Goal: Information Seeking & Learning: Learn about a topic

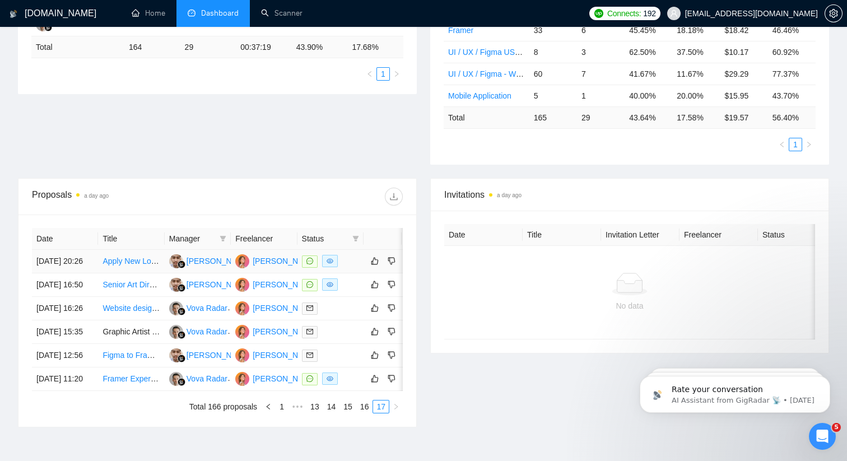
scroll to position [409, 0]
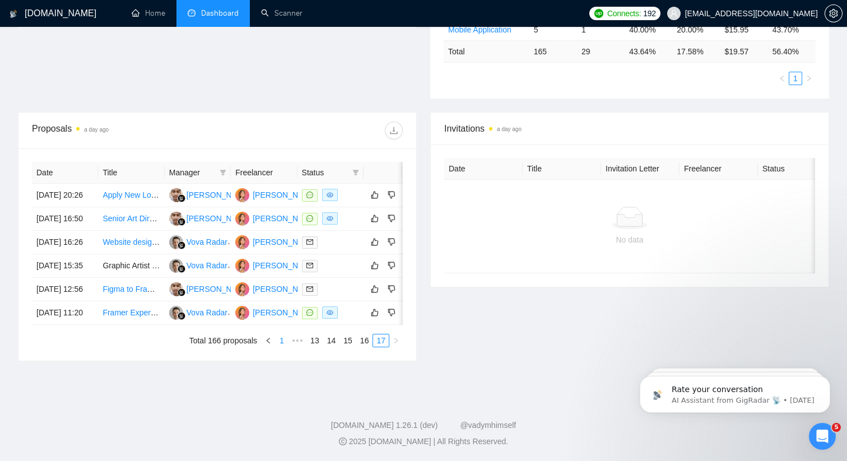
click at [278, 341] on link "1" at bounding box center [282, 340] width 12 height 12
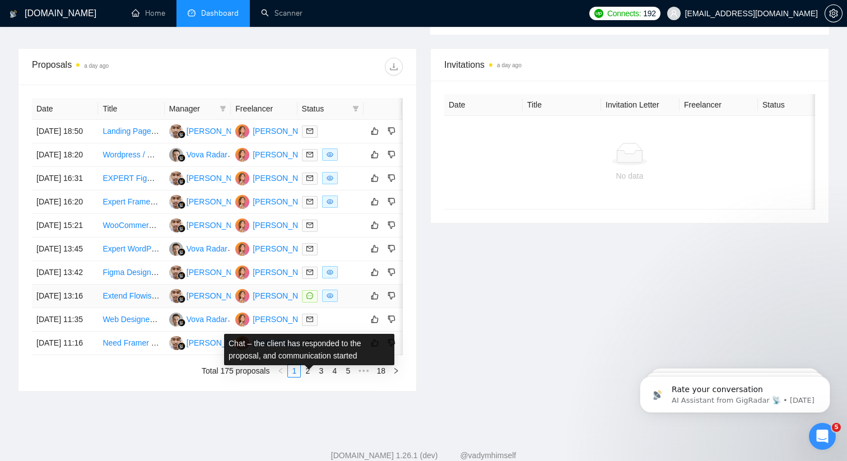
scroll to position [546, 0]
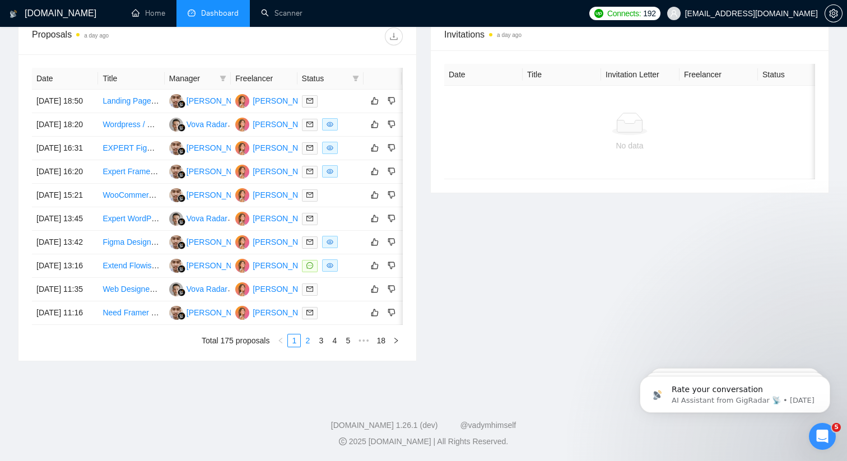
click at [308, 342] on link "2" at bounding box center [307, 340] width 12 height 12
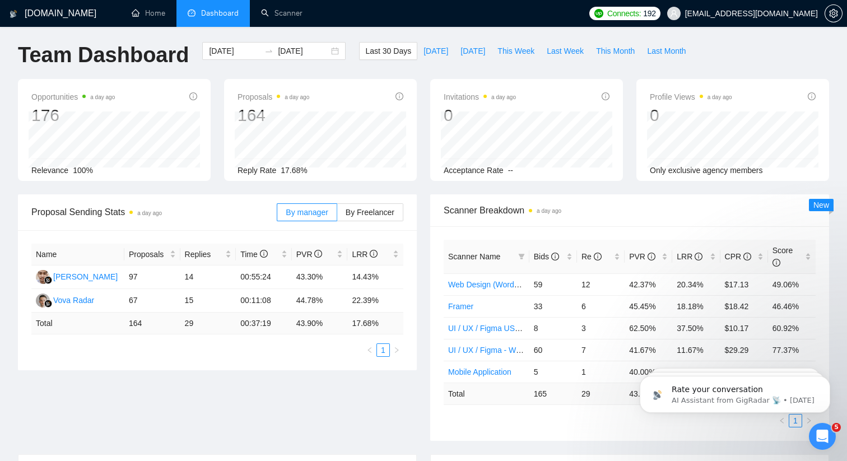
scroll to position [0, 0]
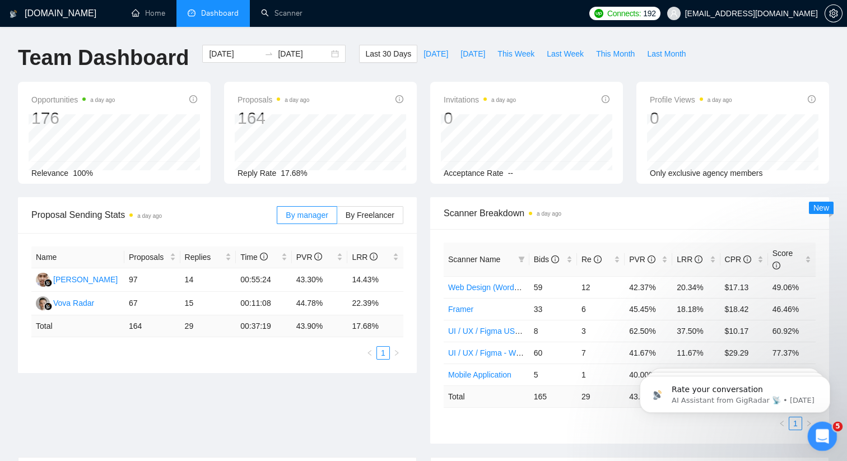
click at [821, 440] on icon "Open Intercom Messenger" at bounding box center [821, 435] width 18 height 18
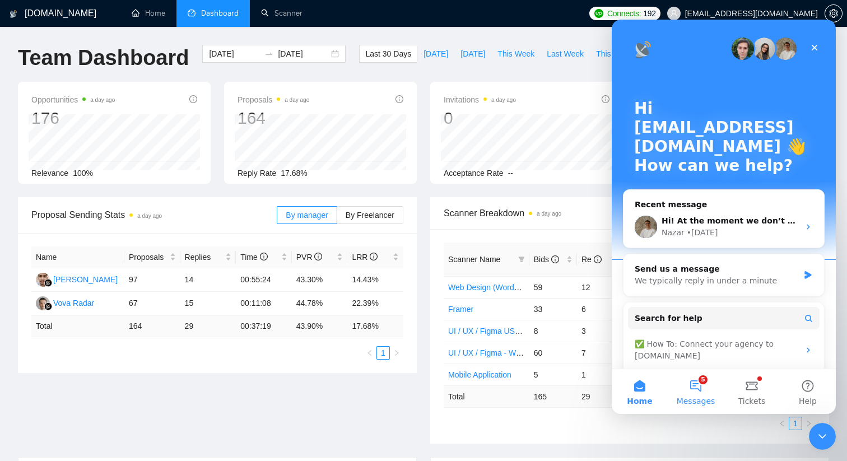
click at [696, 398] on span "Messages" at bounding box center [696, 401] width 39 height 8
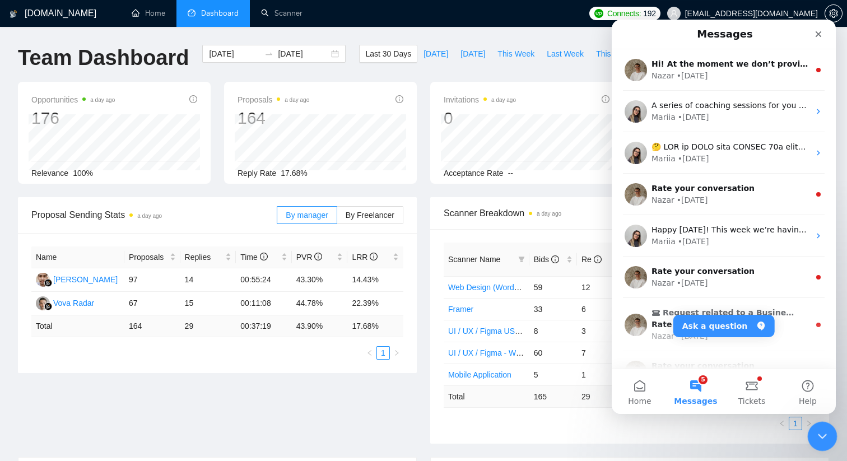
drag, startPoint x: 1623, startPoint y: 845, endPoint x: 814, endPoint y: 422, distance: 912.7
click at [813, 421] on html at bounding box center [820, 434] width 27 height 27
click at [819, 431] on icon "Close Intercom Messenger" at bounding box center [820, 434] width 13 height 13
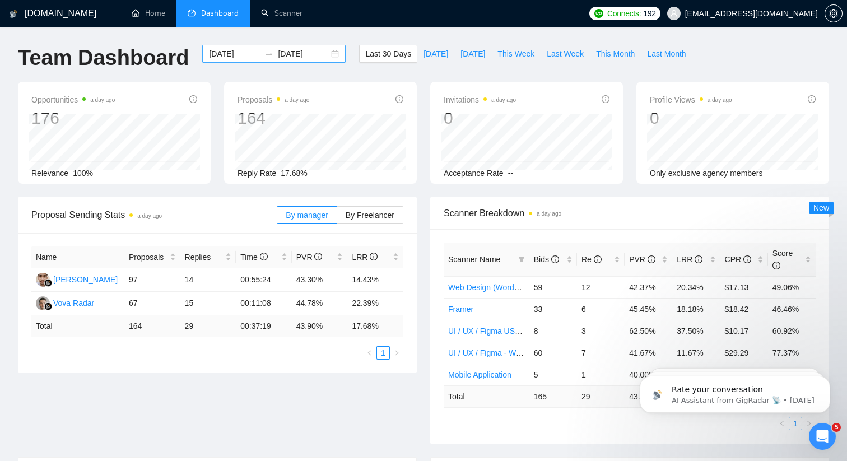
click at [322, 58] on div "2025-09-03 2025-10-03" at bounding box center [273, 54] width 143 height 18
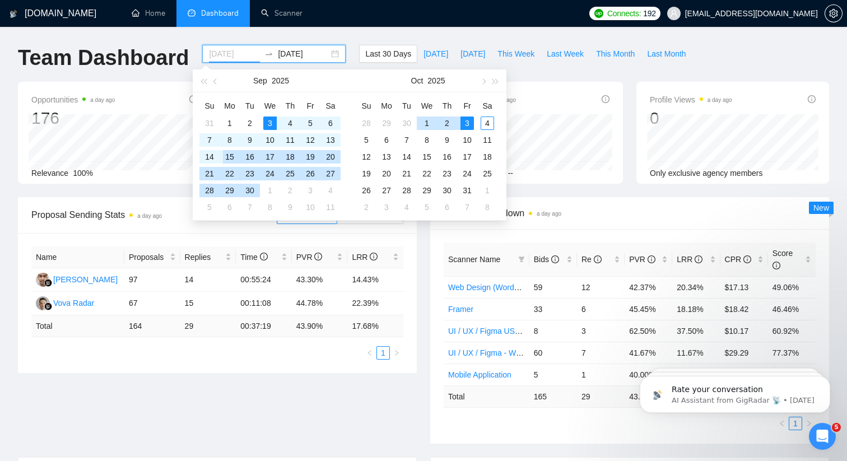
type input "[DATE]"
click at [226, 154] on div "15" at bounding box center [229, 156] width 13 height 13
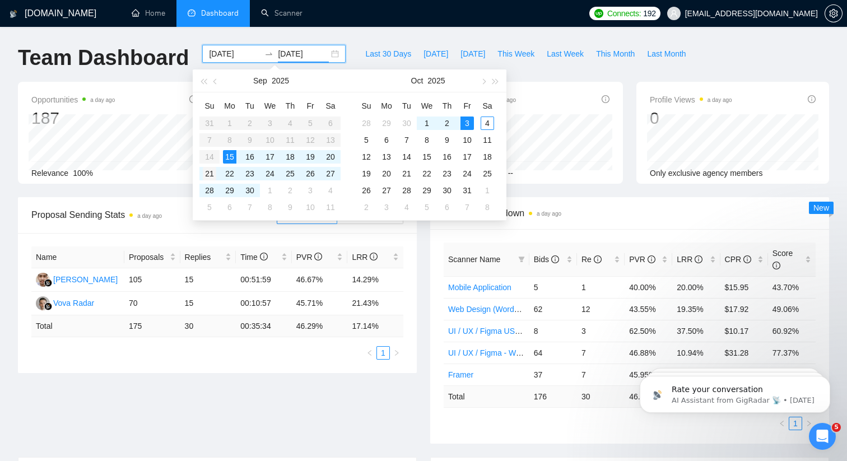
type input "[DATE]"
click at [212, 168] on div "21" at bounding box center [209, 173] width 13 height 13
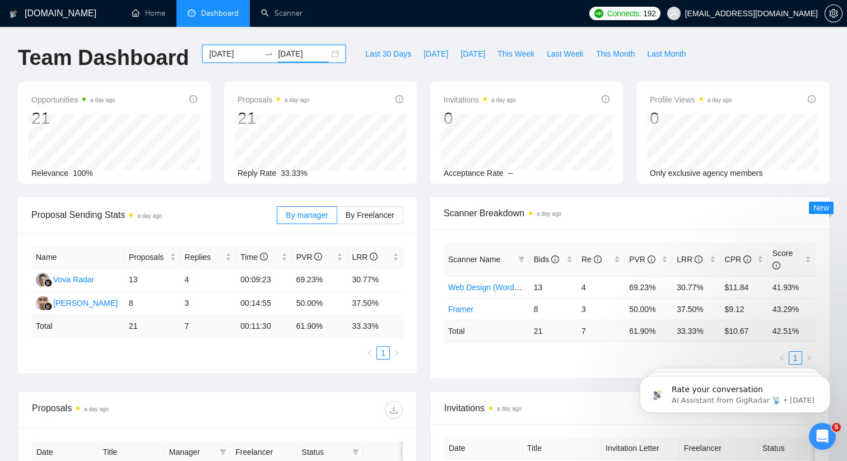
click at [235, 57] on input "[DATE]" at bounding box center [234, 54] width 51 height 12
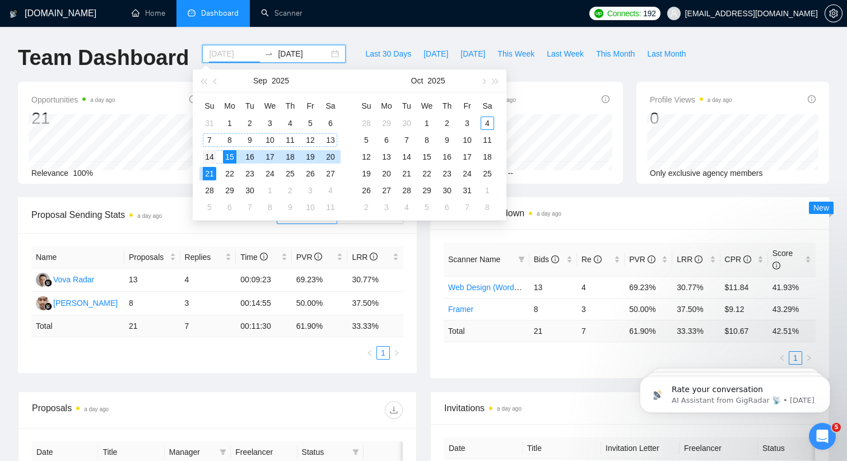
type input "[DATE]"
click at [213, 150] on div "14" at bounding box center [209, 156] width 13 height 13
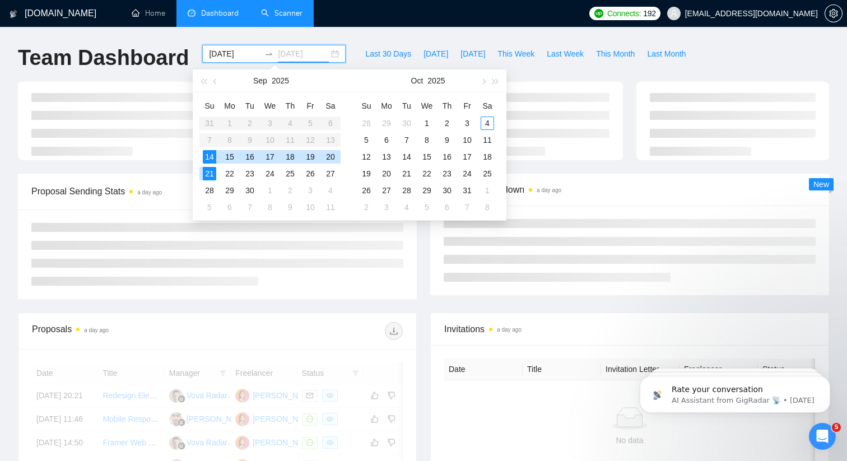
type input "[DATE]"
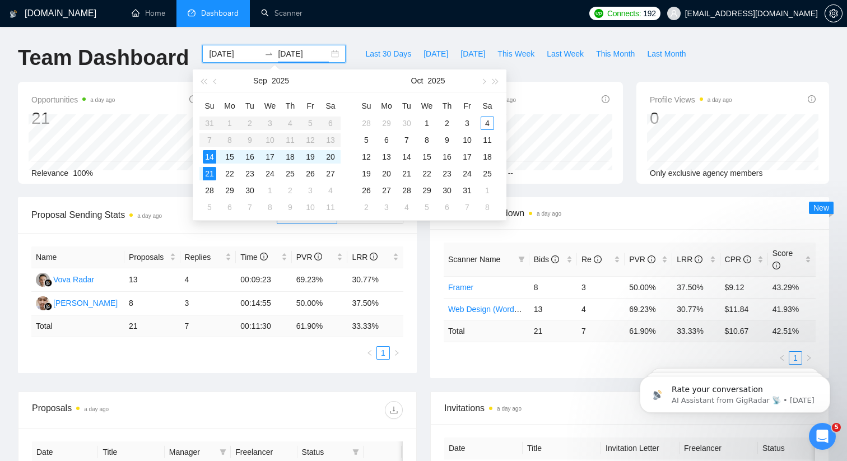
click at [389, 40] on div "GigRadar.io Home Dashboard Scanner Connects: 192 lainyann98@gmail.com Team Dash…" at bounding box center [423, 417] width 847 height 835
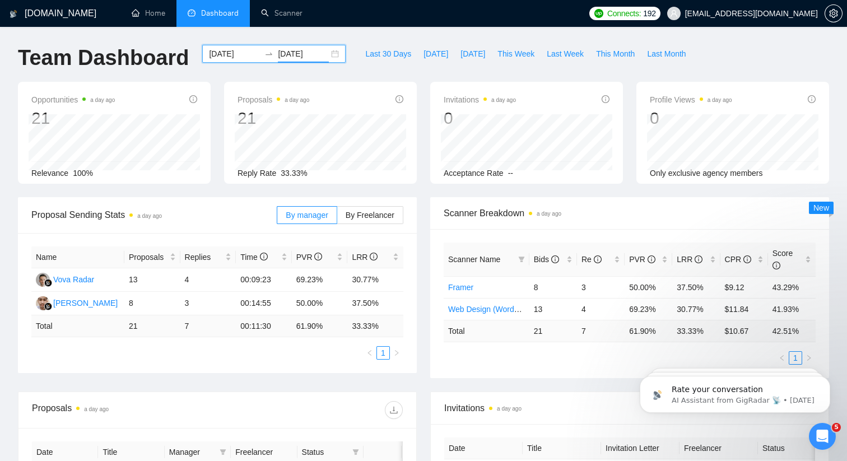
click at [327, 50] on div "2025-09-14 2025-09-21" at bounding box center [273, 54] width 143 height 18
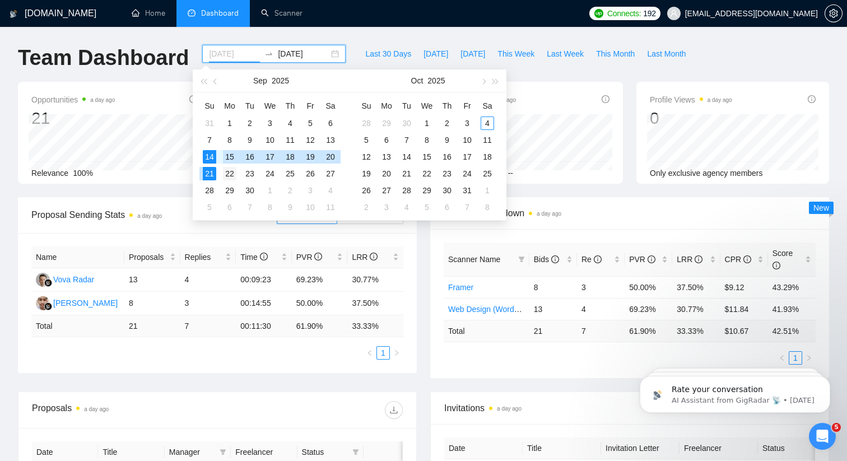
type input "[DATE]"
click at [229, 170] on div "22" at bounding box center [229, 173] width 13 height 13
type input "[DATE]"
click at [213, 192] on div "28" at bounding box center [209, 190] width 13 height 13
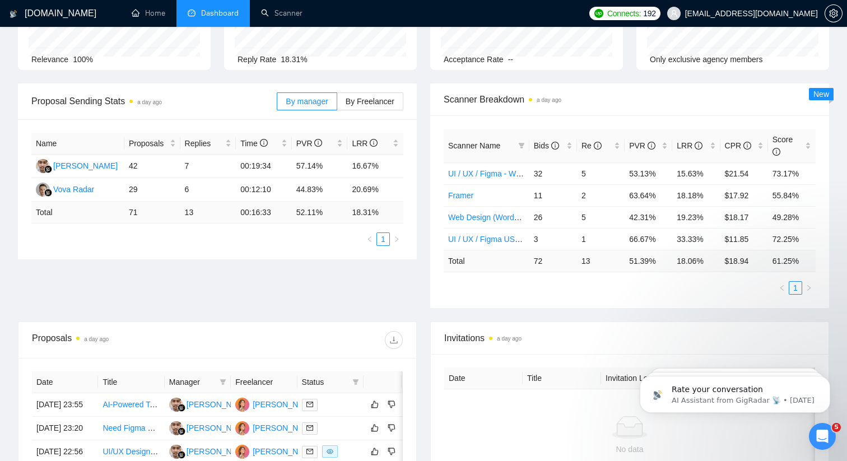
scroll to position [115, 0]
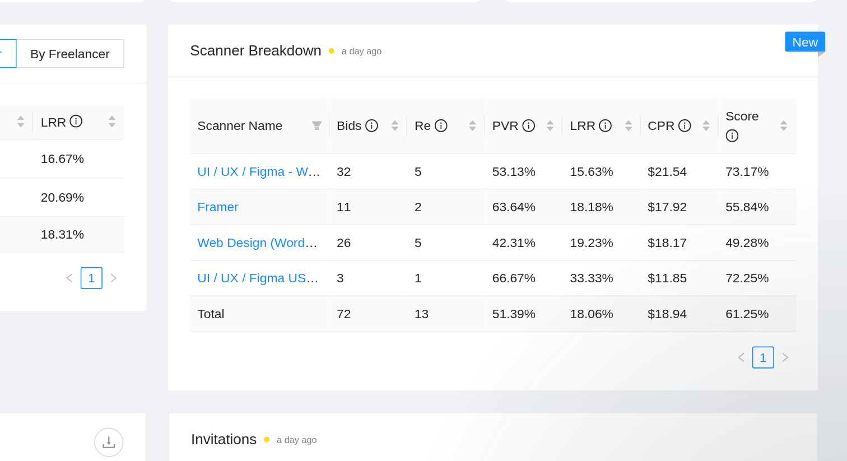
click at [530, 184] on td "11" at bounding box center [553, 194] width 48 height 22
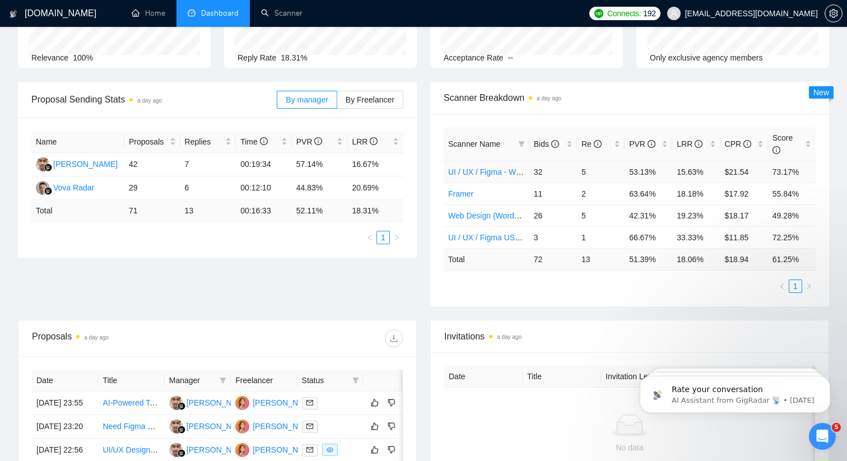
scroll to position [0, 0]
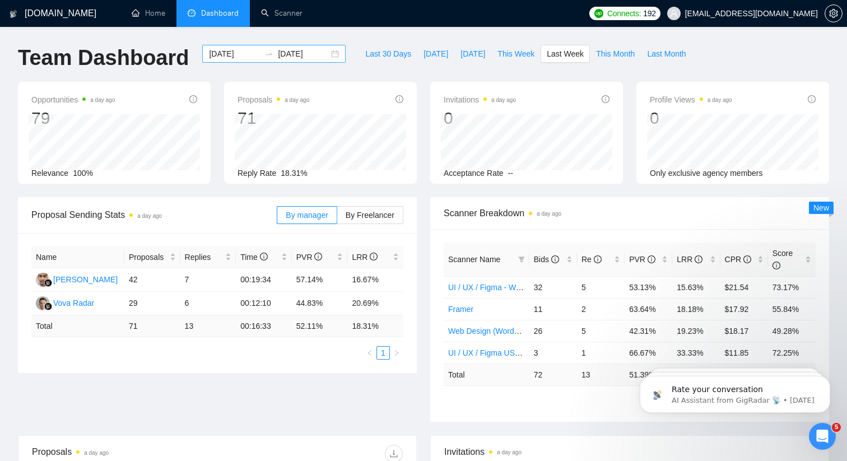
click at [320, 53] on div "2025-09-22 2025-09-28" at bounding box center [273, 54] width 143 height 18
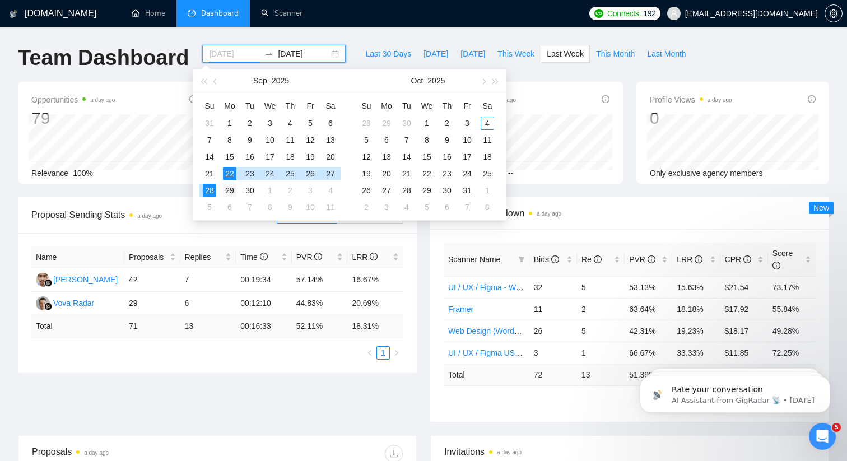
type input "[DATE]"
click at [230, 188] on div "29" at bounding box center [229, 190] width 13 height 13
type input "2025-10-07"
type input "[DATE]"
type input "2025-10-05"
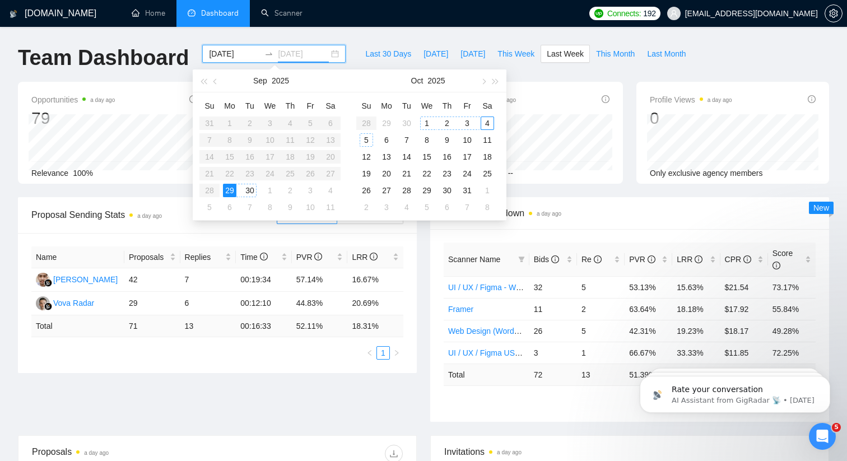
click at [365, 139] on div "5" at bounding box center [366, 139] width 13 height 13
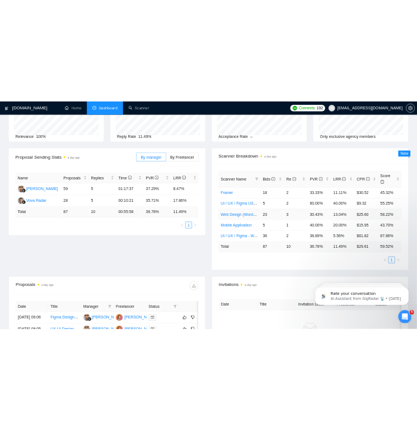
scroll to position [92, 0]
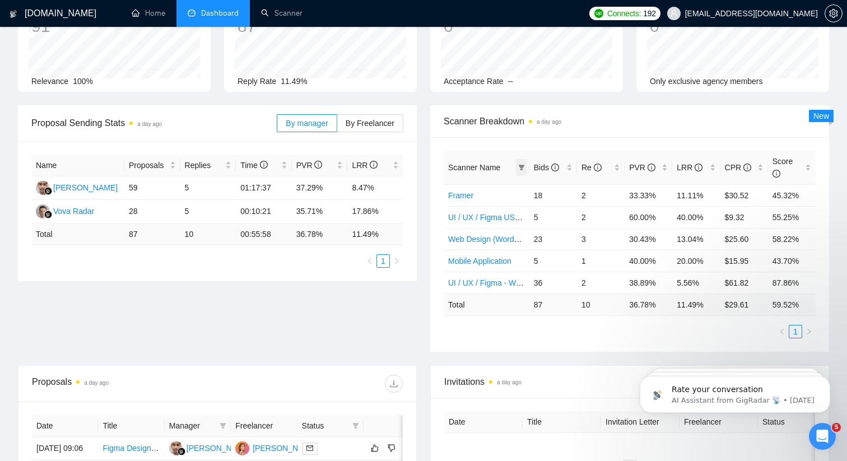
click at [518, 166] on icon "filter" at bounding box center [521, 167] width 7 height 7
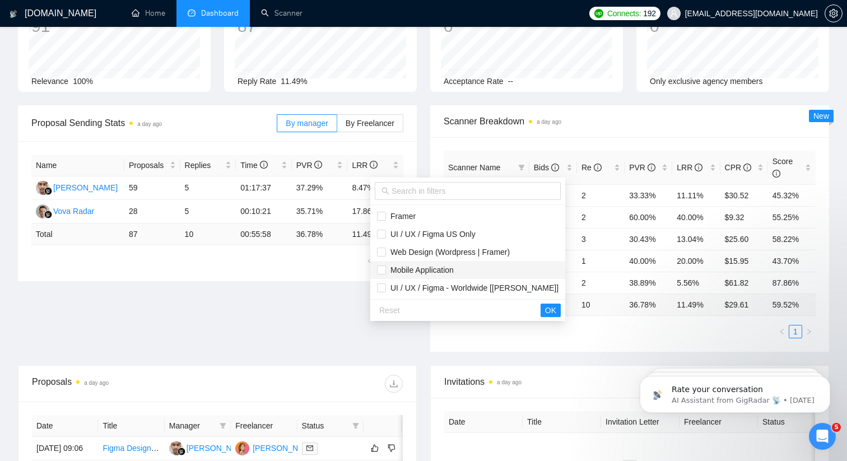
drag, startPoint x: 486, startPoint y: 288, endPoint x: 486, endPoint y: 264, distance: 24.1
click at [486, 264] on ul "Framer UI / UX / Figma US Only Web Design (Wordpress | Framer) Mobile Applicati…" at bounding box center [467, 252] width 195 height 94
click at [507, 298] on ul "Framer UI / UX / Figma US Only Web Design (Wordpress | Framer) Mobile Applicati…" at bounding box center [467, 252] width 195 height 94
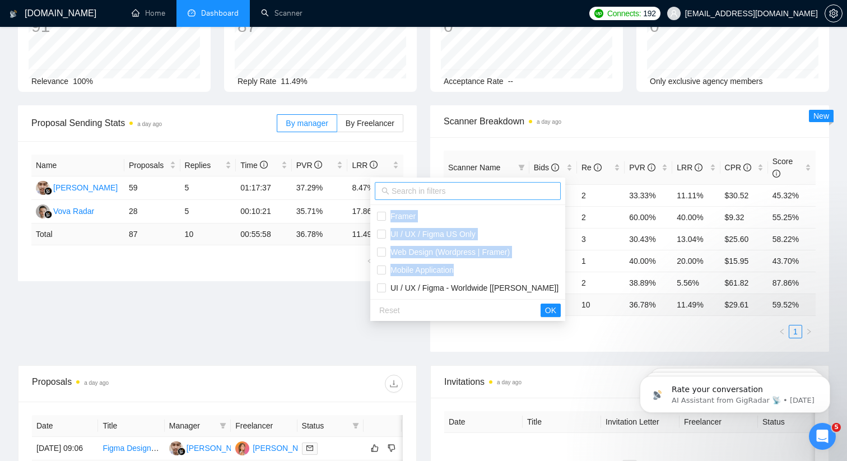
drag, startPoint x: 507, startPoint y: 281, endPoint x: 495, endPoint y: 189, distance: 92.8
click at [495, 189] on div "Framer UI / UX / Figma US Only Web Design (Wordpress | Framer) Mobile Applicati…" at bounding box center [467, 249] width 195 height 143
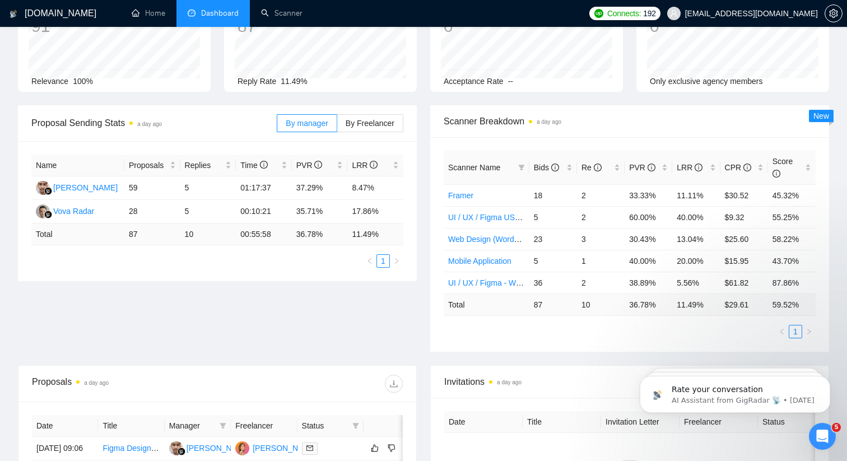
click at [493, 129] on div "Scanner Breakdown a day ago" at bounding box center [630, 121] width 372 height 32
click at [455, 169] on span "Scanner Name" at bounding box center [474, 167] width 52 height 9
click at [513, 169] on span "Scanner Name" at bounding box center [481, 167] width 66 height 12
click at [519, 166] on icon "filter" at bounding box center [521, 167] width 7 height 7
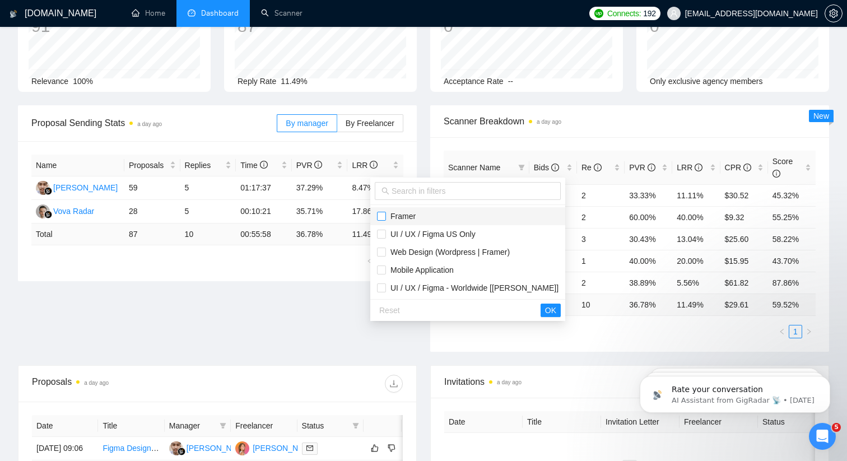
click at [378, 213] on input "checkbox" at bounding box center [381, 216] width 9 height 9
click at [545, 310] on span "OK" at bounding box center [550, 310] width 11 height 12
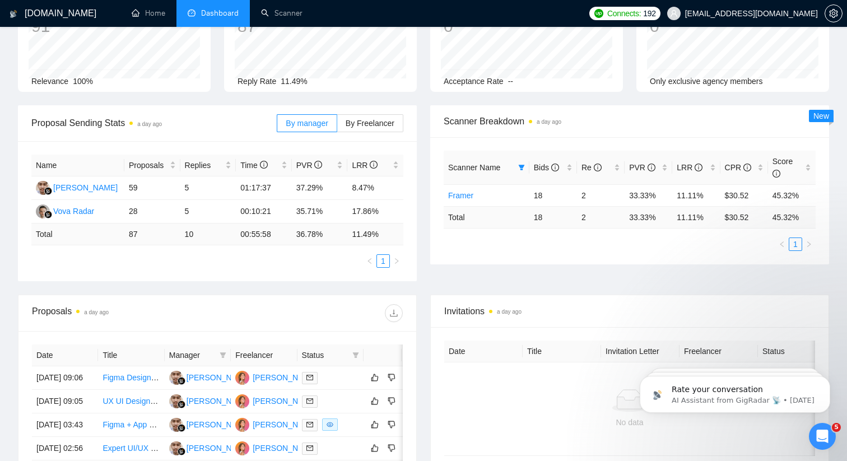
click at [732, 277] on div "Proposal Sending Stats a day ago By manager By Freelancer Name Proposals Replie…" at bounding box center [423, 199] width 825 height 189
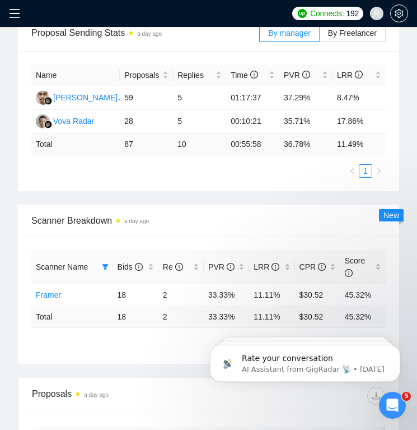
scroll to position [373, 0]
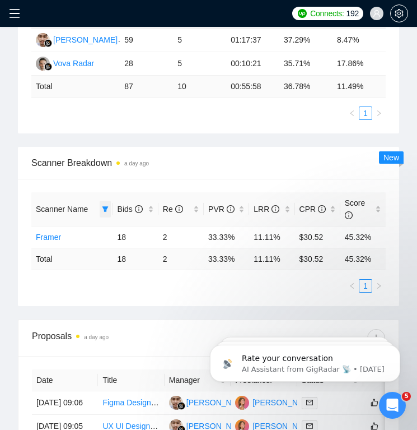
click at [106, 208] on icon "filter" at bounding box center [105, 209] width 6 height 6
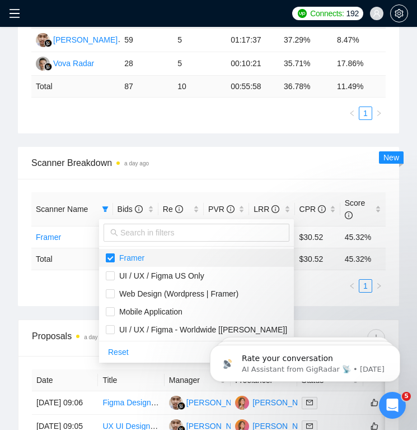
click at [114, 255] on input "checkbox" at bounding box center [110, 257] width 9 height 9
checkbox input "false"
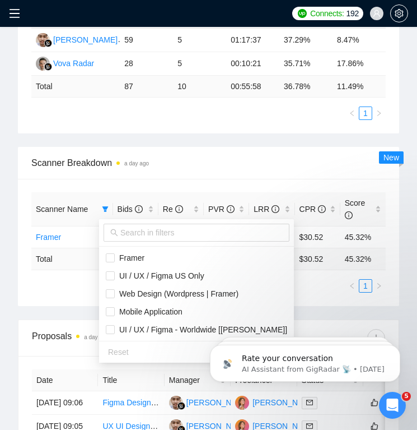
click at [141, 170] on div "Scanner Breakdown a day ago" at bounding box center [208, 163] width 355 height 32
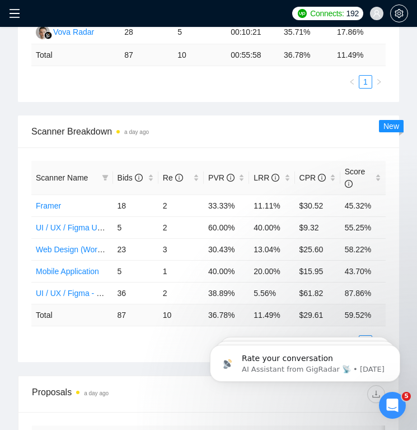
scroll to position [406, 0]
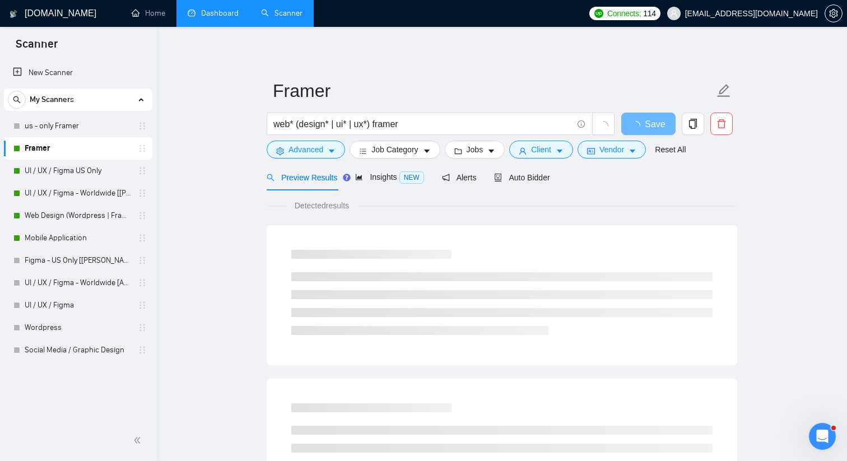
click at [211, 8] on link "Dashboard" at bounding box center [213, 13] width 51 height 10
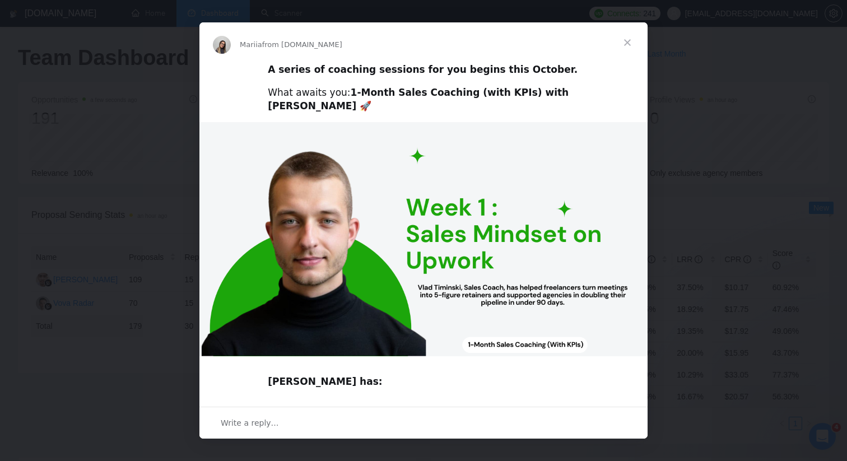
click at [633, 41] on span "Close" at bounding box center [627, 42] width 40 height 40
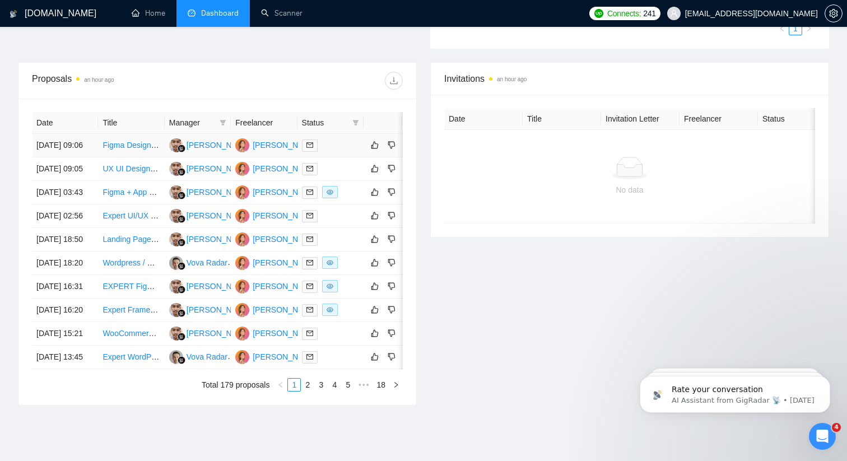
scroll to position [546, 0]
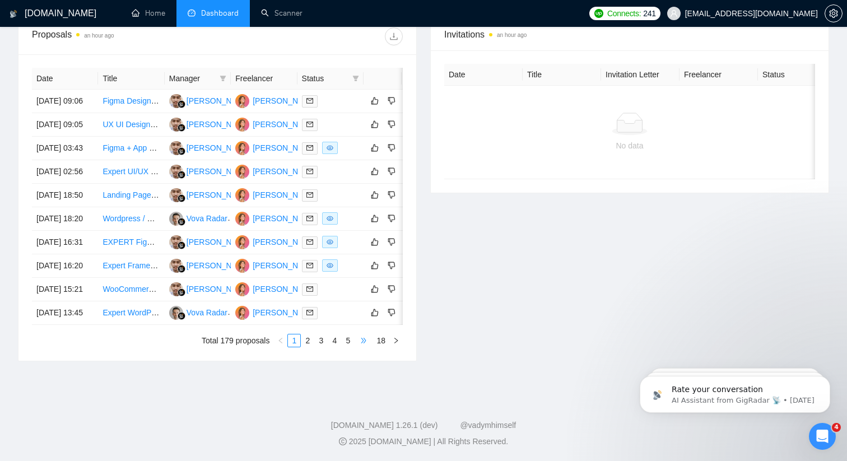
click at [364, 342] on span "•••" at bounding box center [364, 340] width 18 height 13
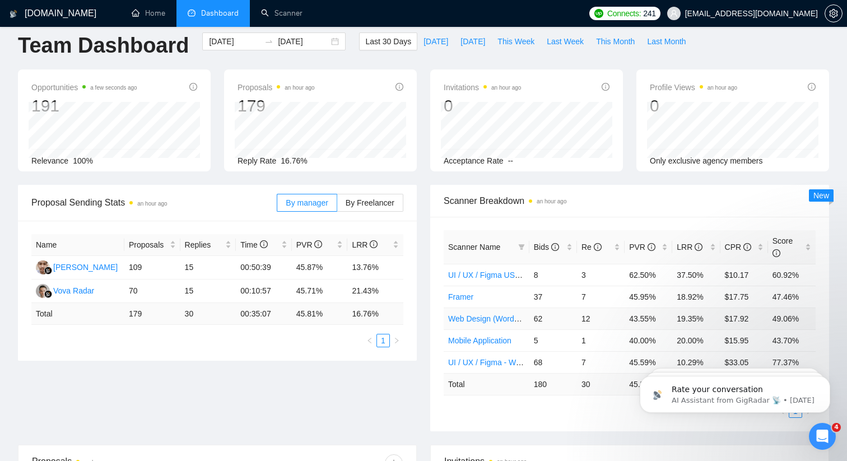
scroll to position [11, 0]
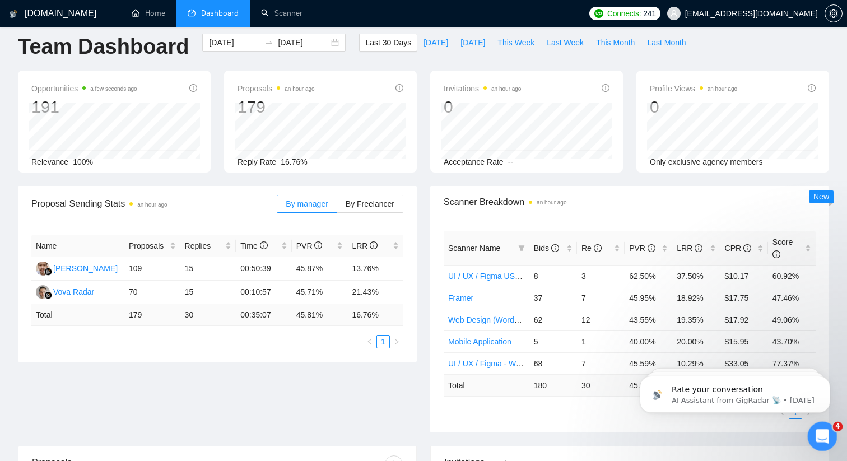
click at [817, 434] on icon "Open Intercom Messenger" at bounding box center [821, 435] width 18 height 18
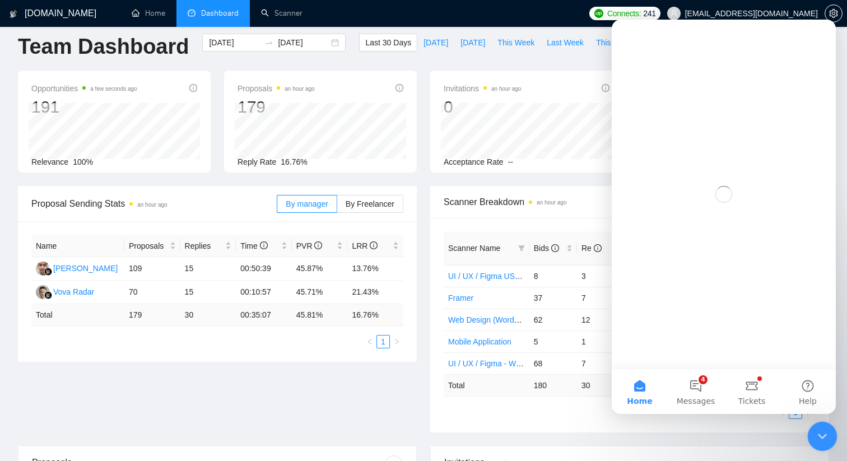
scroll to position [0, 0]
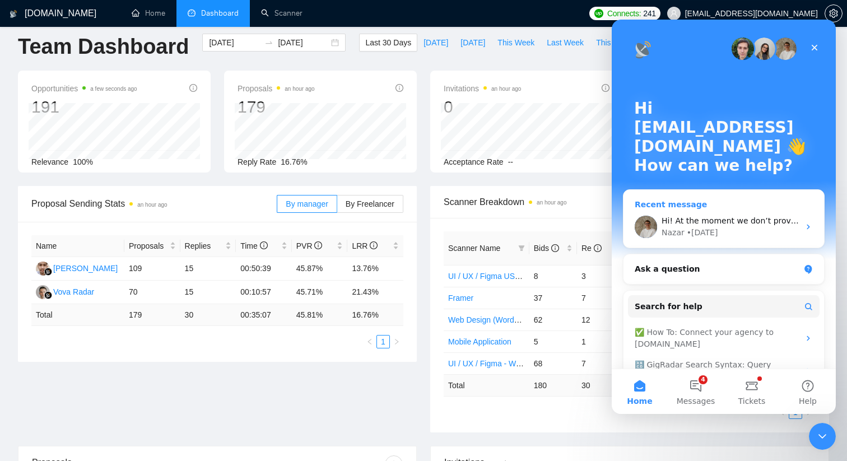
click at [706, 232] on div "• [DATE]" at bounding box center [702, 233] width 31 height 12
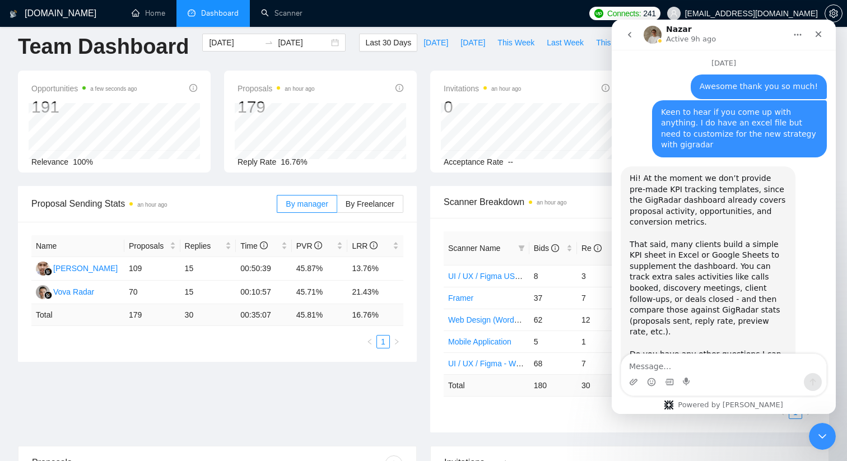
scroll to position [556, 0]
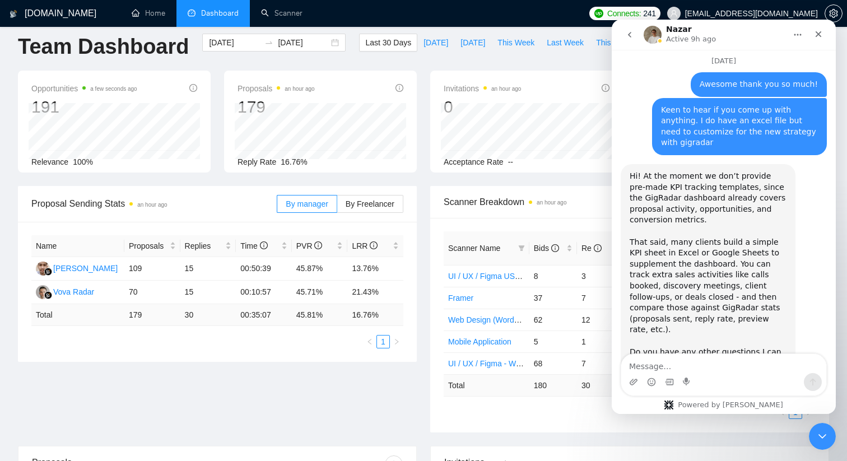
click at [627, 28] on button "go back" at bounding box center [629, 34] width 21 height 21
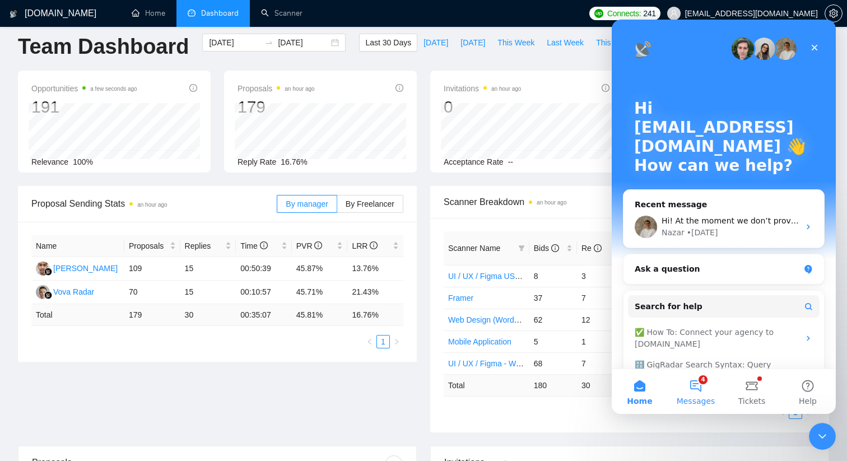
click at [697, 399] on span "Messages" at bounding box center [696, 401] width 39 height 8
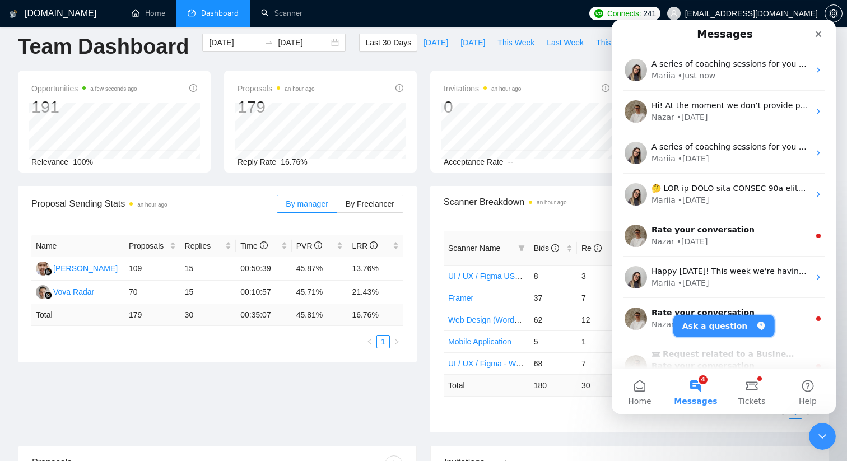
click at [731, 334] on button "Ask a question" at bounding box center [723, 326] width 101 height 22
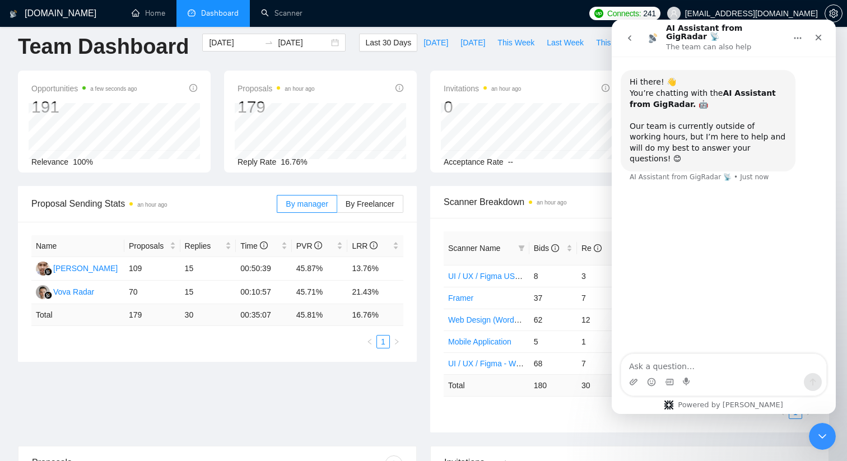
click at [691, 370] on textarea "Ask a question…" at bounding box center [723, 363] width 205 height 19
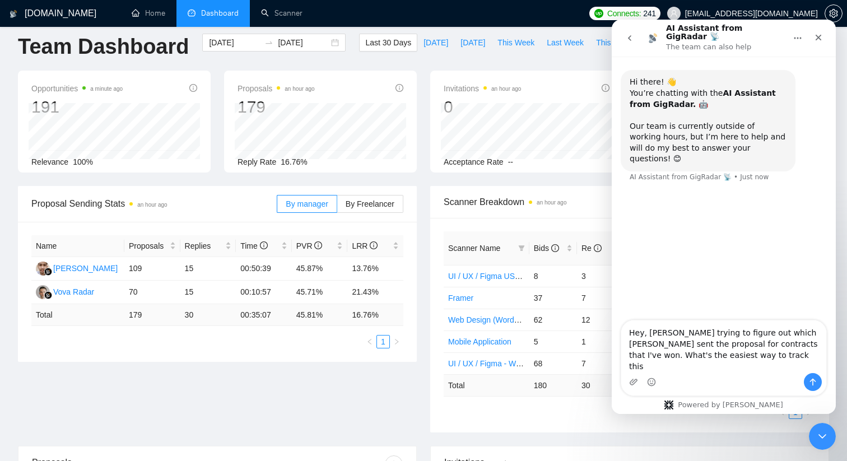
type textarea "Hey, [PERSON_NAME] trying to figure out which [PERSON_NAME] sent the proposal f…"
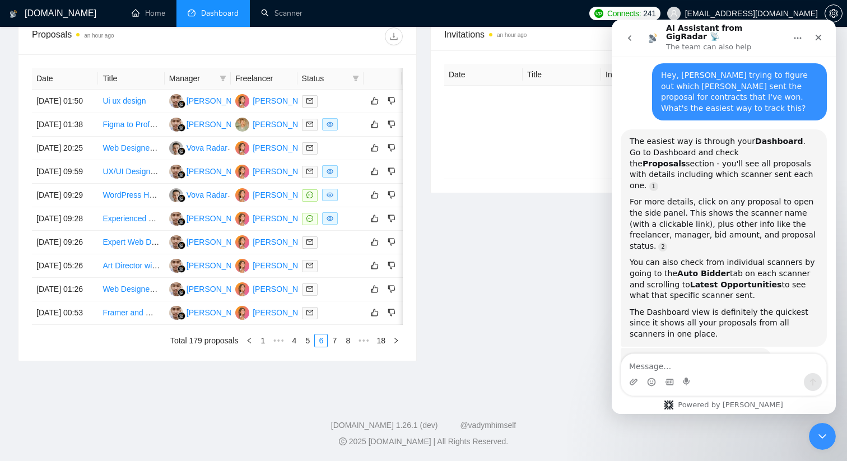
scroll to position [502, 0]
click at [360, 347] on span "•••" at bounding box center [364, 340] width 18 height 13
click at [366, 347] on span "•••" at bounding box center [364, 340] width 18 height 13
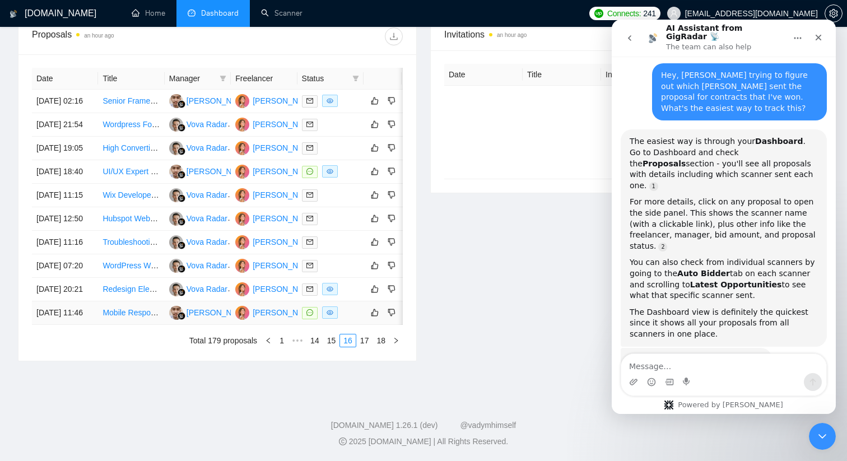
scroll to position [451, 0]
drag, startPoint x: 163, startPoint y: 61, endPoint x: 199, endPoint y: 61, distance: 36.4
click at [199, 68] on tr "Date Title Manager Freelancer Status" at bounding box center [228, 79] width 392 height 22
click at [134, 68] on th "Title" at bounding box center [131, 79] width 66 height 22
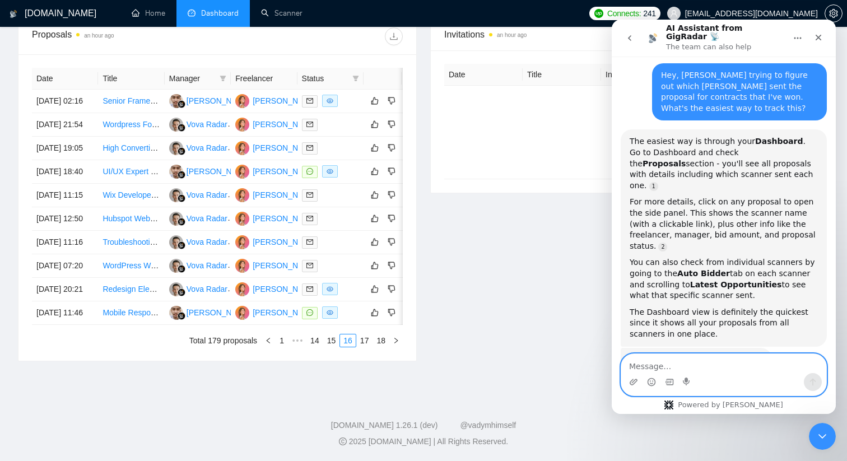
click at [671, 362] on textarea "Message…" at bounding box center [723, 363] width 205 height 19
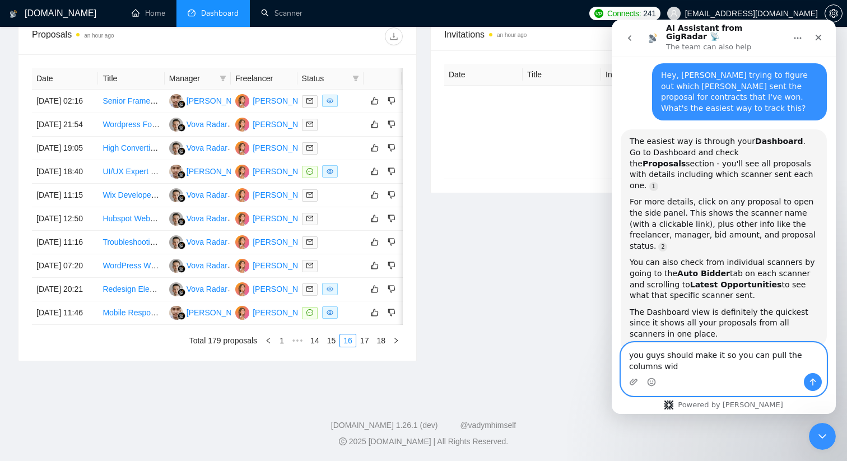
scroll to position [119, 0]
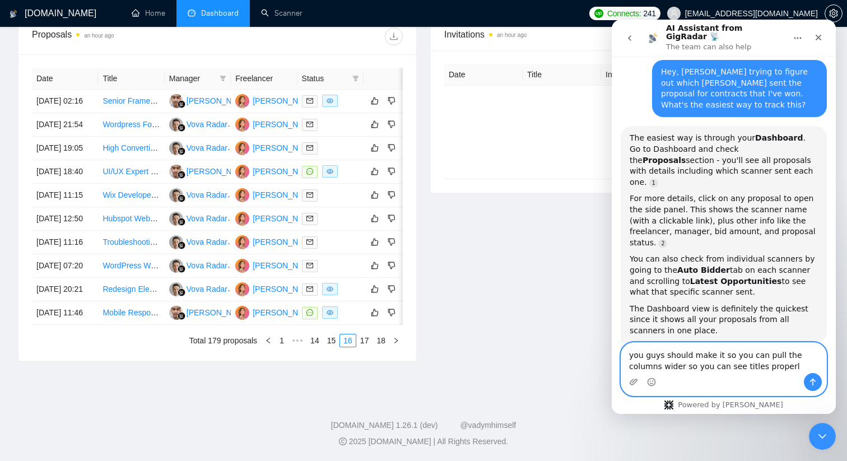
type textarea "you guys should make it so you can pull the columns wider so you can see titles…"
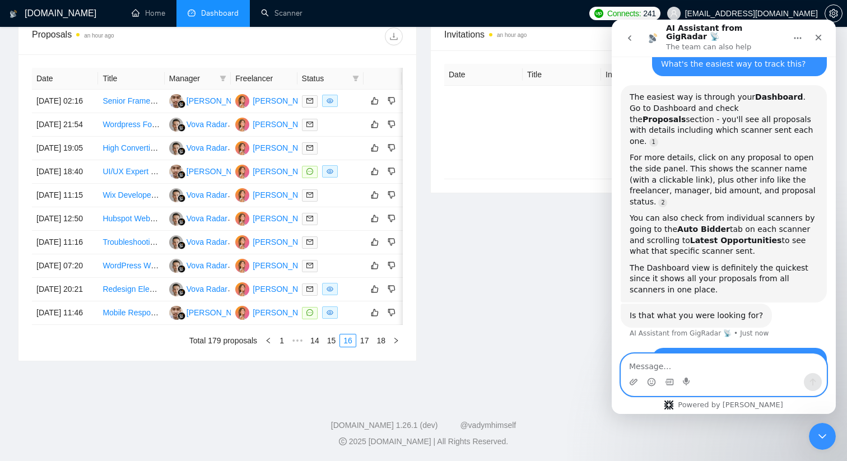
scroll to position [161, 0]
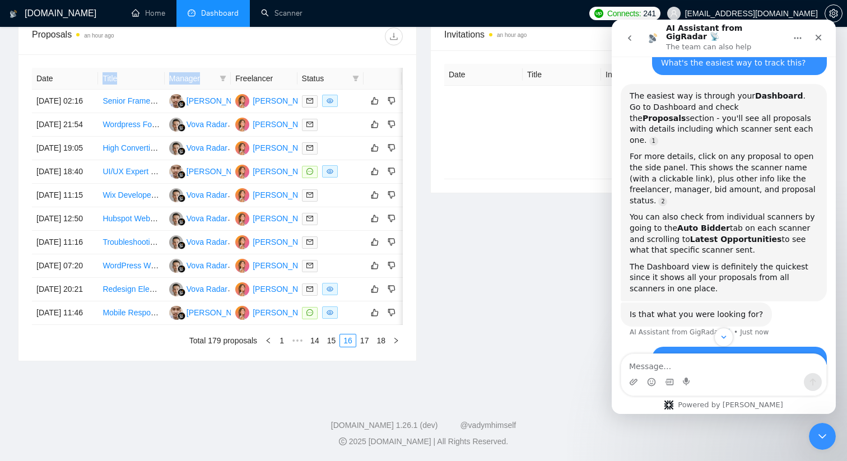
drag, startPoint x: 164, startPoint y: 63, endPoint x: 206, endPoint y: 63, distance: 41.5
click at [206, 68] on tr "Date Title Manager Freelancer Status" at bounding box center [228, 79] width 392 height 22
click at [403, 68] on div "Date Title Manager Freelancer Status [DATE] 02:16 Senior Framer Designer Needed…" at bounding box center [217, 207] width 398 height 306
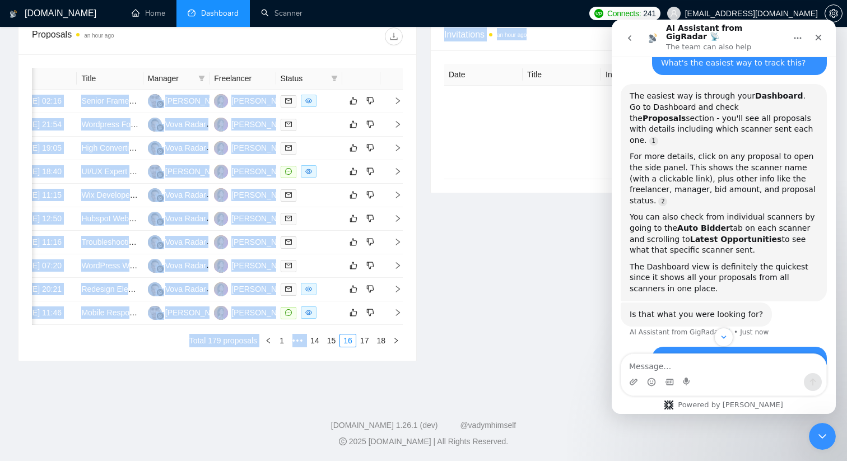
drag, startPoint x: 401, startPoint y: 68, endPoint x: 432, endPoint y: 68, distance: 30.8
click at [432, 68] on div "Proposals an hour ago Date Title Manager Freelancer Status [DATE] 02:16 Senior …" at bounding box center [423, 196] width 825 height 357
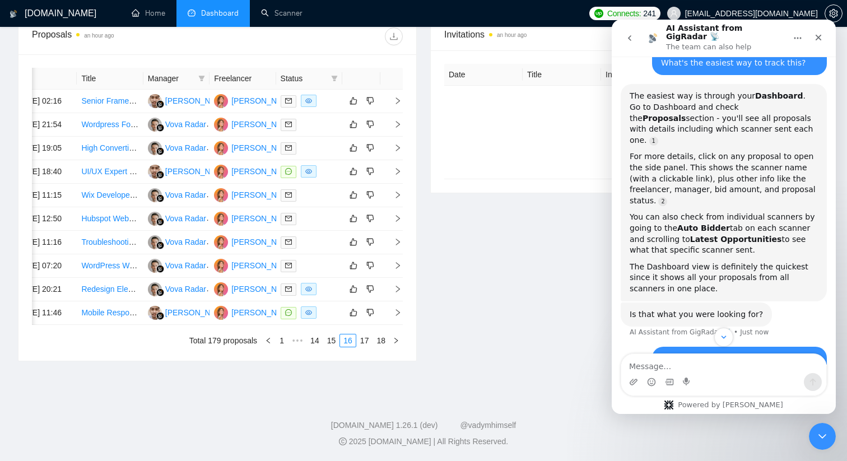
click at [449, 273] on div "Invitations an hour ago Date Title Invitation Letter Freelancer Status No data" at bounding box center [629, 189] width 412 height 343
click at [117, 270] on link "WordPress Website Designer Needed for Redesign and Refresh" at bounding box center [192, 265] width 223 height 9
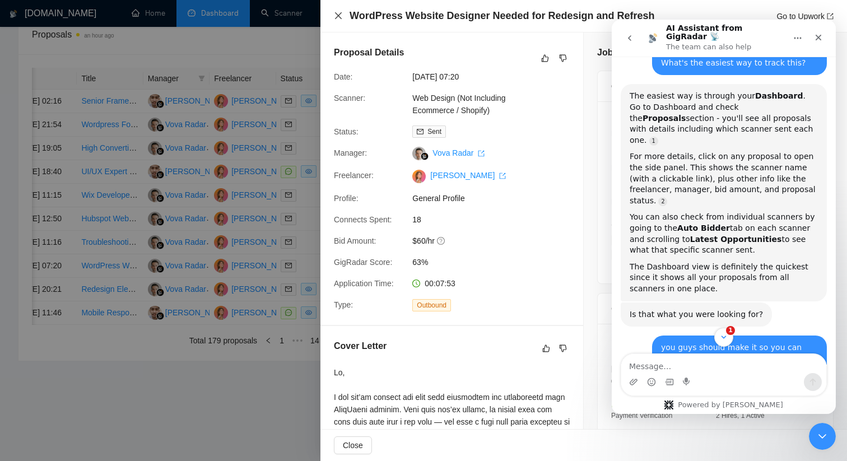
click at [338, 16] on icon "close" at bounding box center [338, 15] width 7 height 7
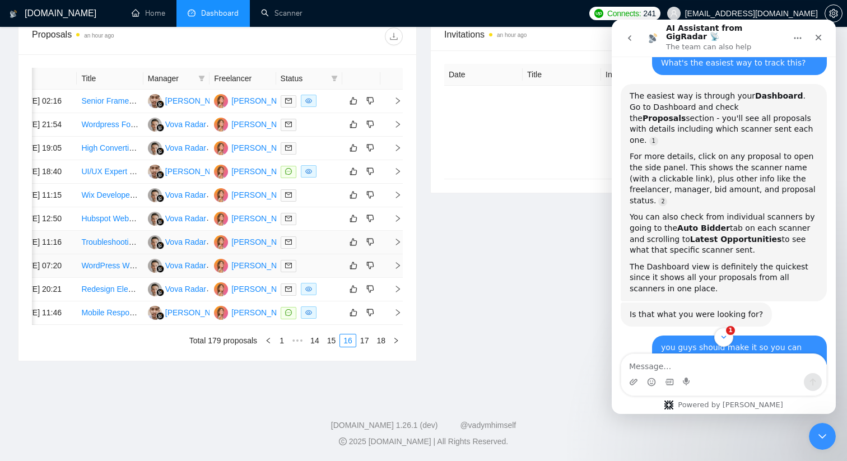
scroll to position [472, 0]
click at [367, 347] on link "17" at bounding box center [365, 340] width 16 height 12
click at [343, 347] on link "16" at bounding box center [348, 340] width 16 height 12
click at [331, 347] on link "15" at bounding box center [332, 340] width 16 height 12
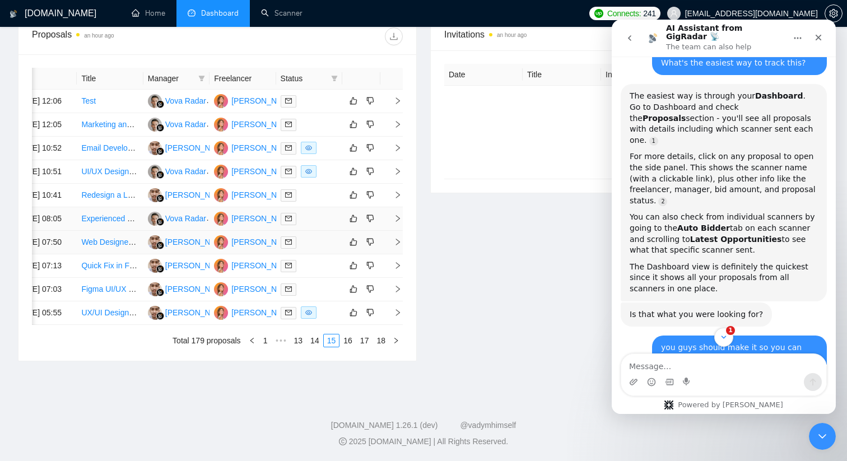
scroll to position [471, 0]
click at [314, 347] on link "14" at bounding box center [315, 340] width 16 height 12
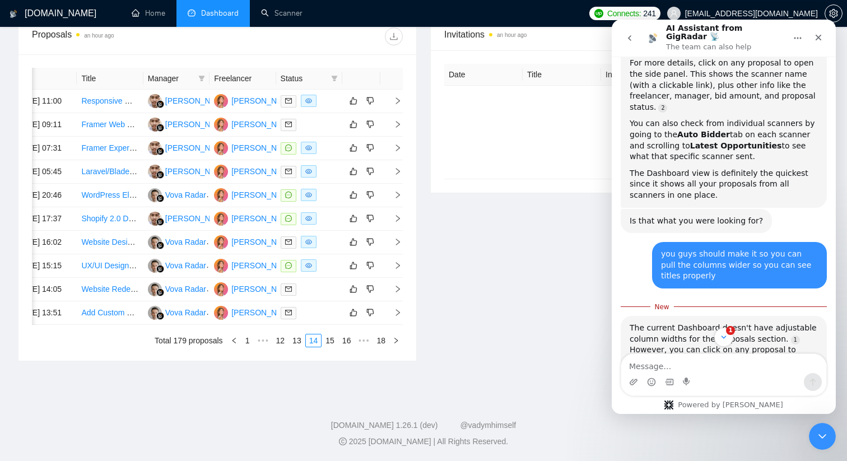
scroll to position [347, 0]
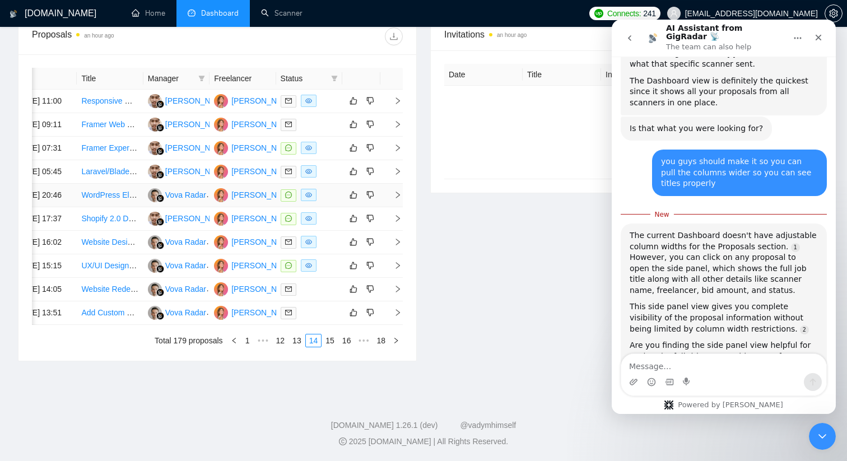
click at [114, 199] on link "WordPress Elementor Expert for Blog/Insights Section with SEO Setup" at bounding box center [204, 194] width 246 height 9
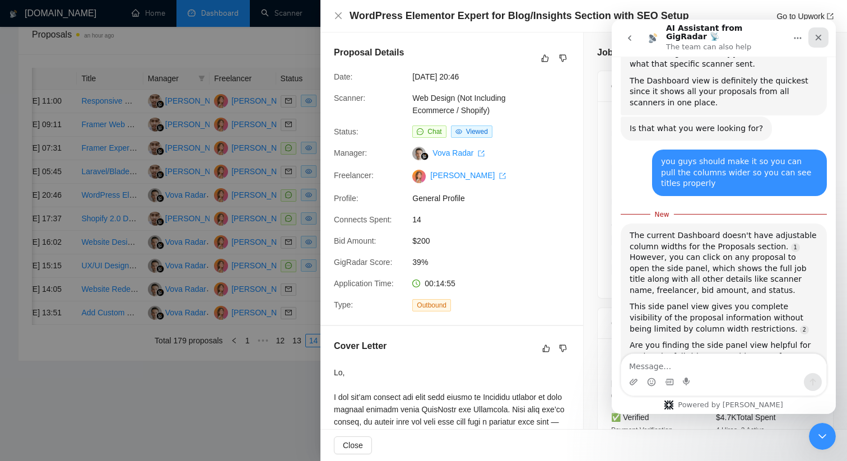
click at [814, 33] on icon "Close" at bounding box center [818, 37] width 9 height 9
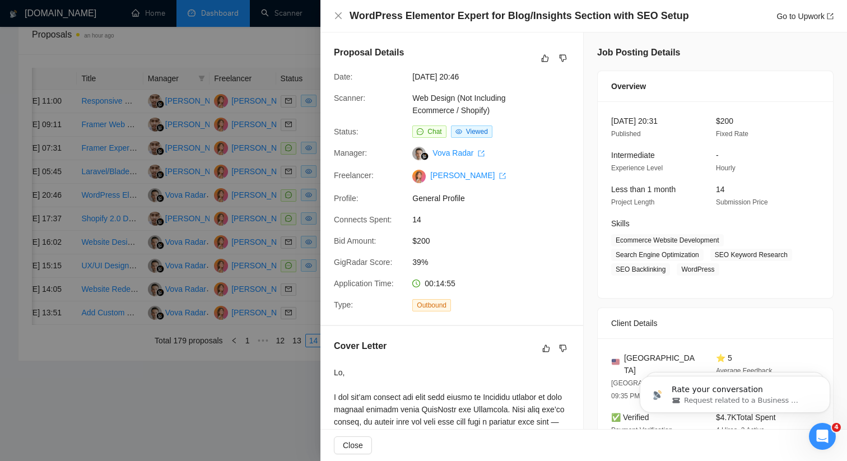
scroll to position [0, 0]
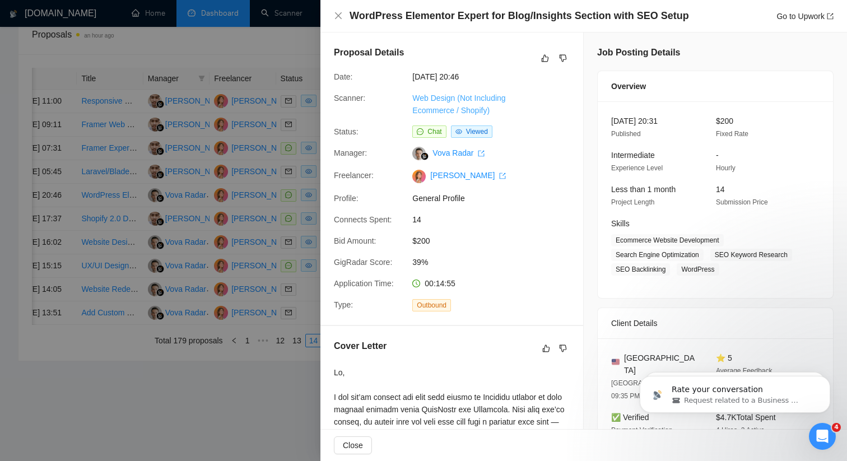
click at [478, 110] on link "Web Design (Not Including Ecommerce / Shopify)" at bounding box center [458, 104] width 93 height 21
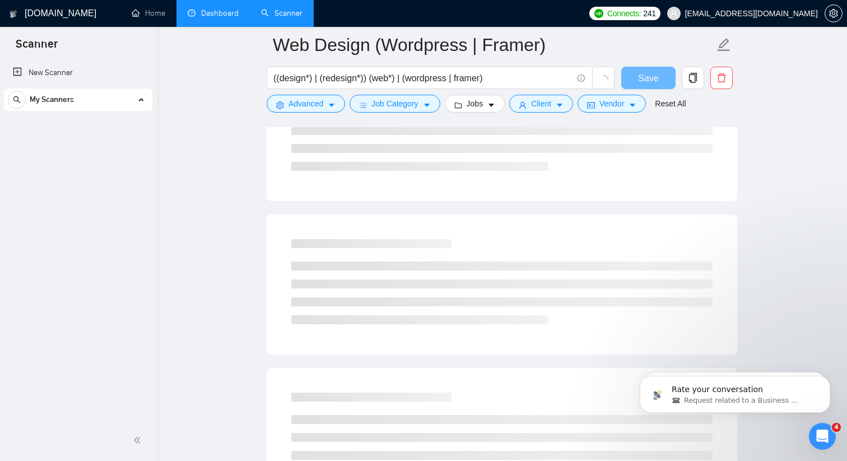
scroll to position [628, 0]
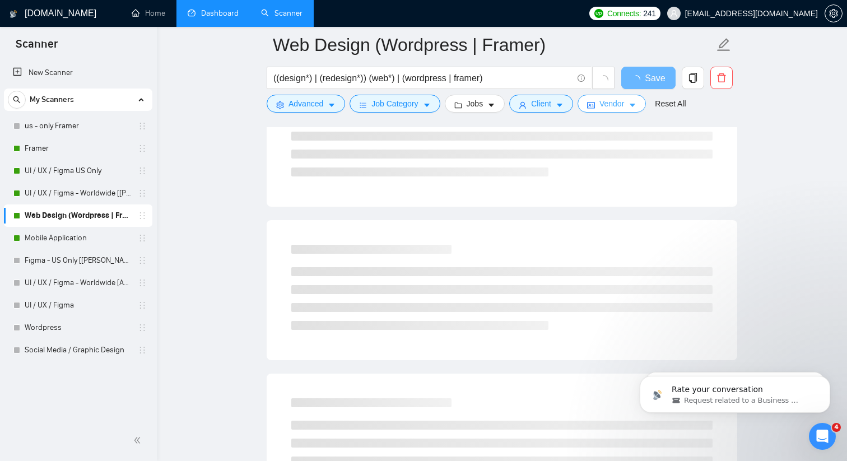
click at [636, 109] on icon "caret-down" at bounding box center [632, 105] width 8 height 8
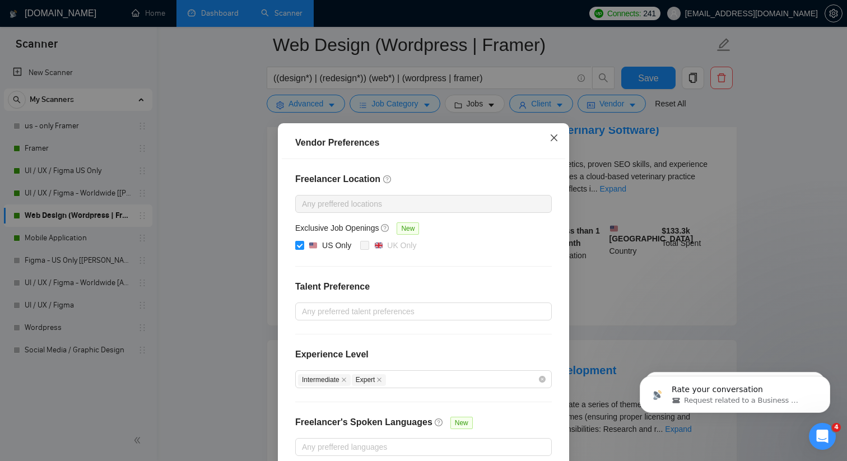
click at [552, 139] on icon "close" at bounding box center [554, 137] width 7 height 7
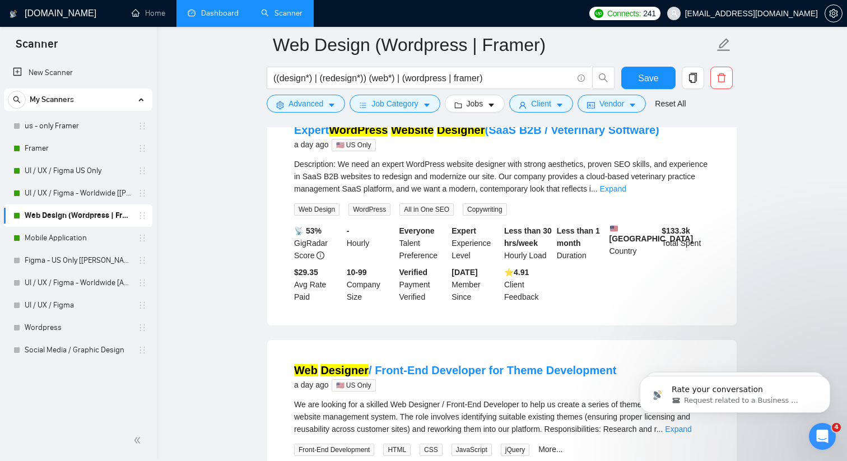
click at [223, 11] on link "Dashboard" at bounding box center [213, 13] width 51 height 10
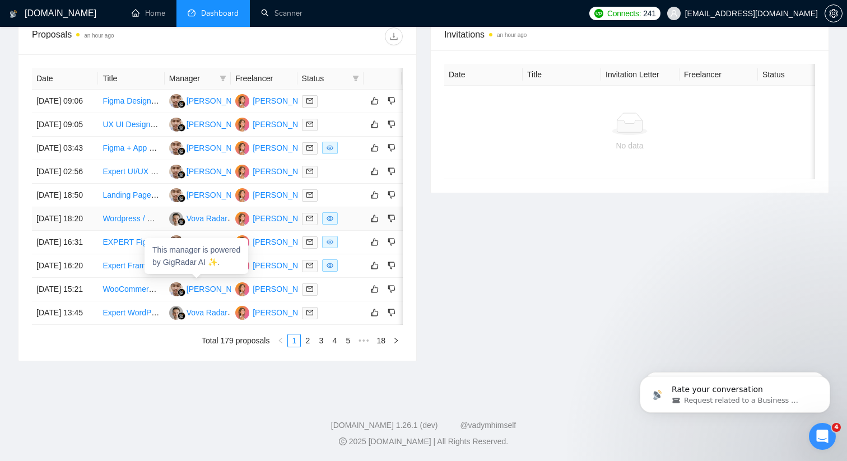
scroll to position [527, 0]
click at [363, 347] on span "•••" at bounding box center [364, 340] width 18 height 13
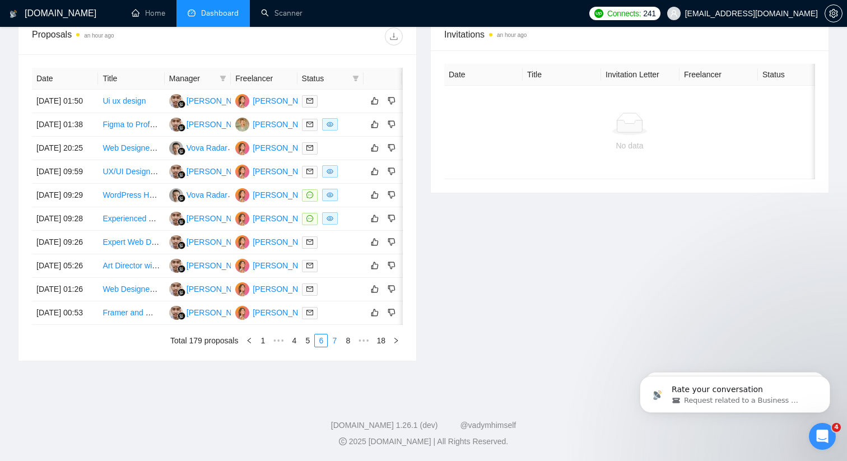
click at [333, 347] on link "7" at bounding box center [334, 340] width 12 height 12
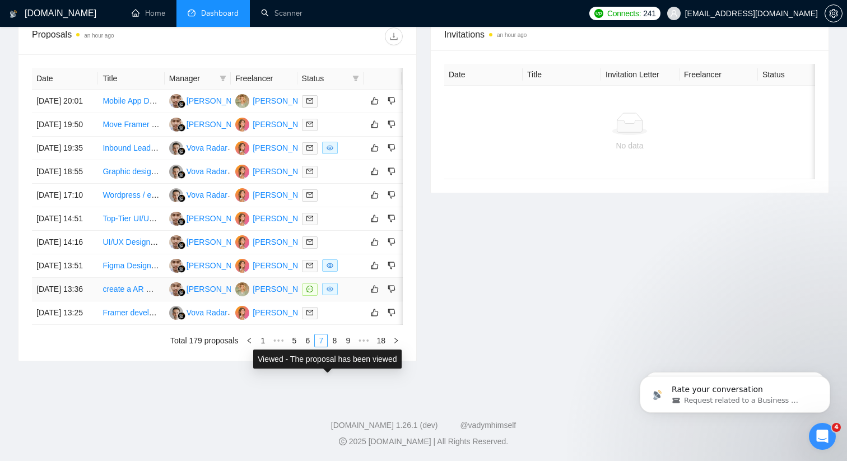
scroll to position [504, 0]
click at [337, 347] on link "8" at bounding box center [334, 340] width 12 height 12
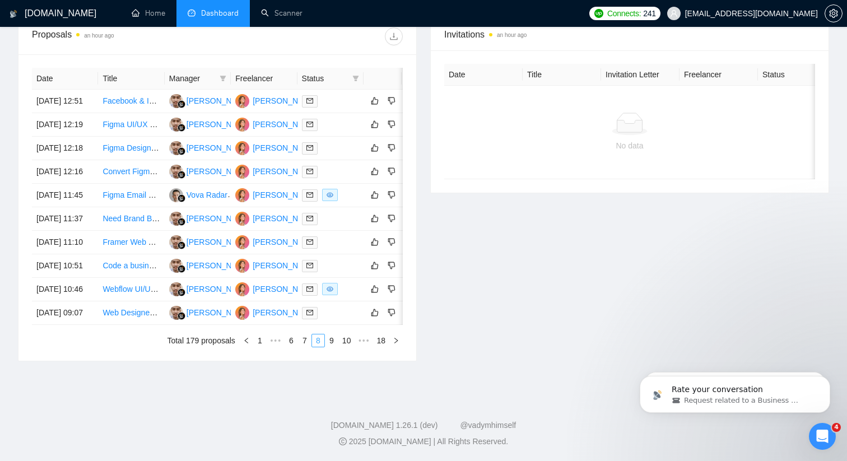
scroll to position [502, 0]
click at [333, 347] on link "9" at bounding box center [331, 340] width 12 height 12
click at [333, 347] on link "10" at bounding box center [330, 340] width 16 height 12
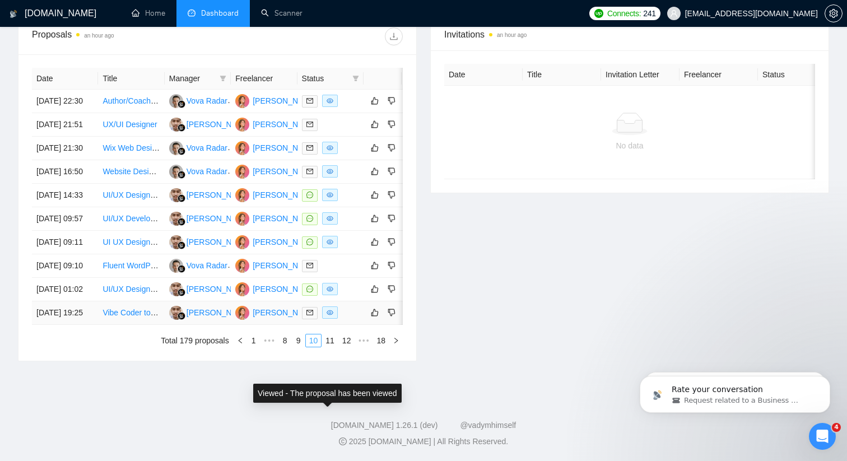
scroll to position [490, 0]
click at [330, 347] on link "11" at bounding box center [330, 340] width 16 height 12
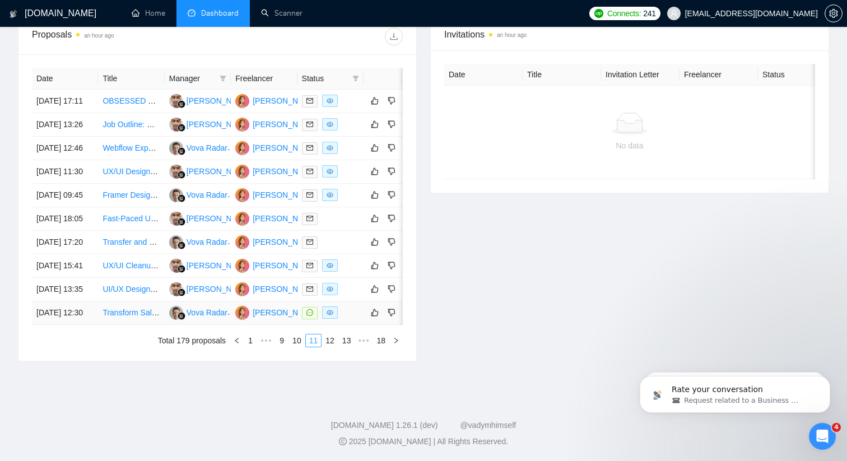
scroll to position [495, 0]
click at [333, 347] on link "12" at bounding box center [330, 340] width 16 height 12
click at [355, 319] on div at bounding box center [330, 312] width 57 height 13
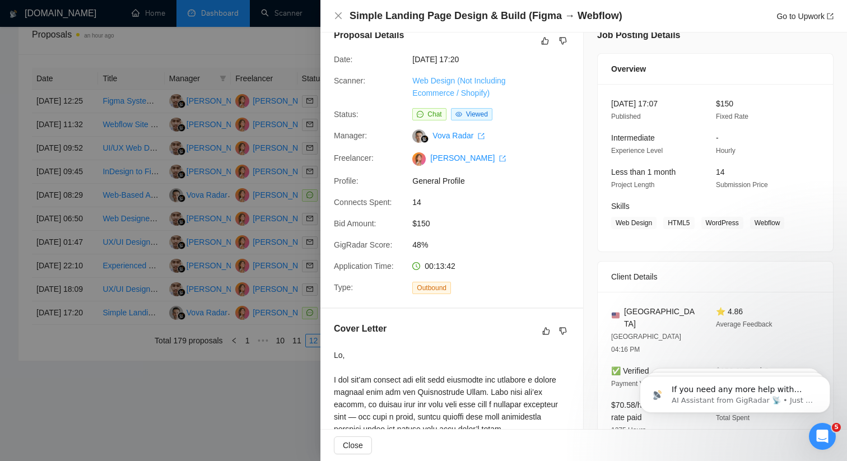
scroll to position [0, 0]
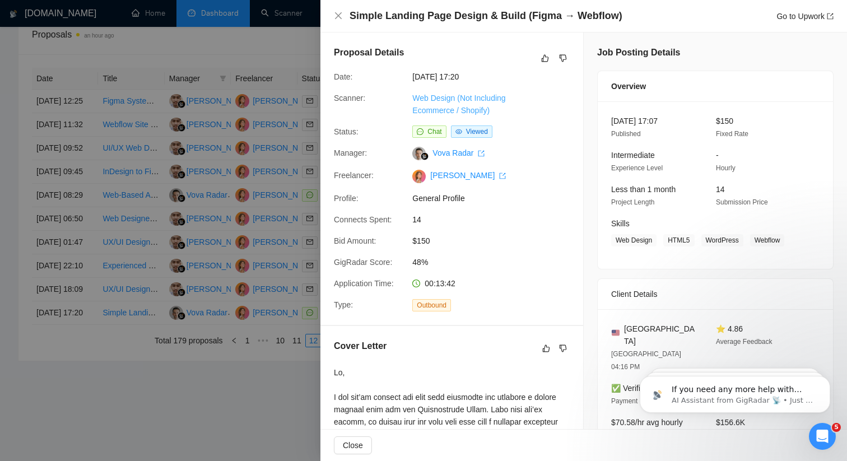
click at [457, 109] on link "Web Design (Not Including Ecommerce / Shopify)" at bounding box center [458, 104] width 93 height 21
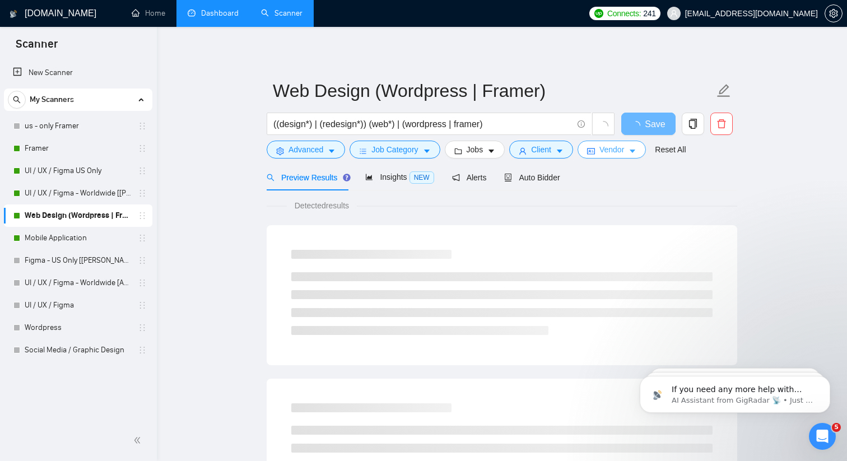
click at [622, 148] on span "Vendor" at bounding box center [611, 149] width 25 height 12
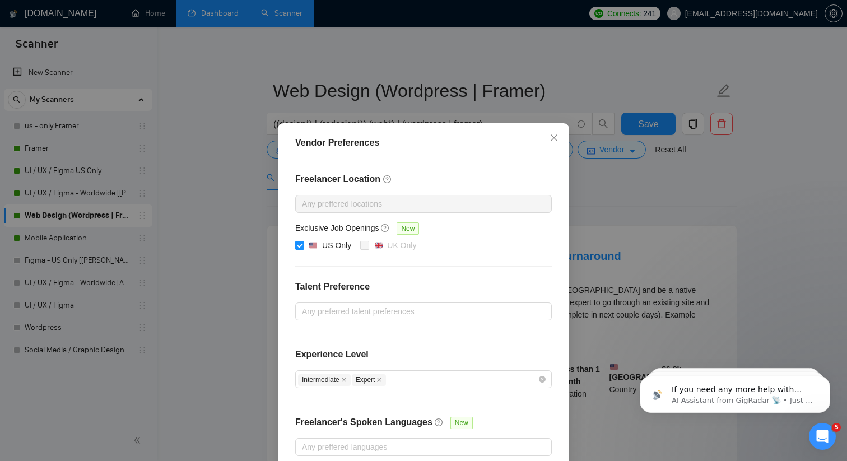
click at [622, 201] on div "Vendor Preferences Freelancer Location Any preffered locations Exclusive Job Op…" at bounding box center [423, 230] width 847 height 461
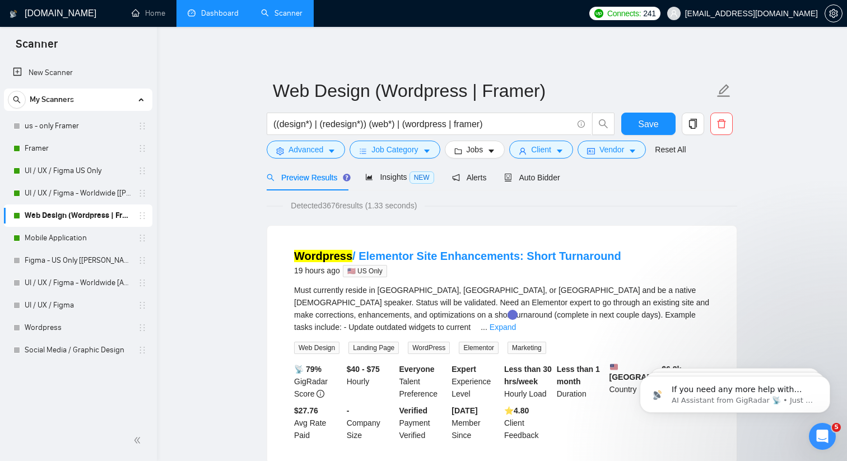
click at [209, 18] on link "Dashboard" at bounding box center [213, 13] width 51 height 10
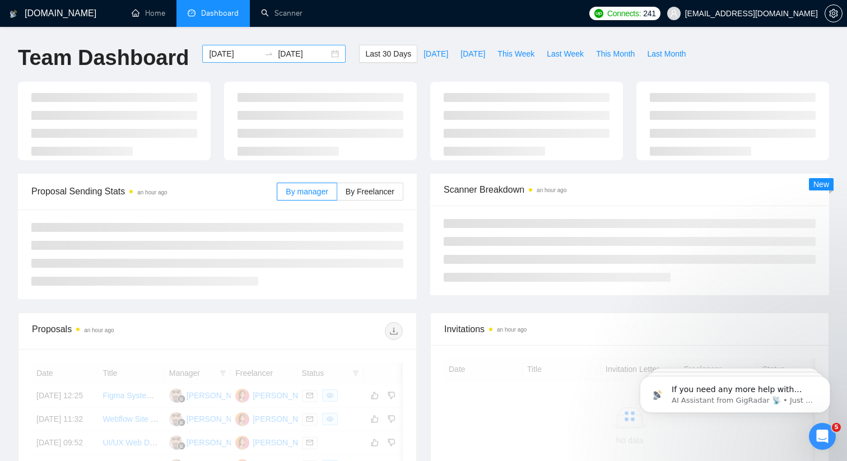
click at [287, 57] on input "[DATE]" at bounding box center [303, 54] width 51 height 12
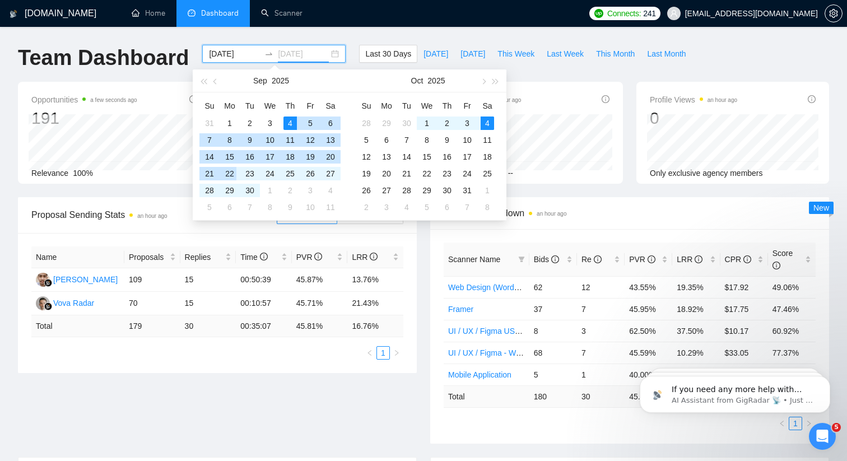
type input "[DATE]"
click at [223, 173] on div "22" at bounding box center [229, 173] width 13 height 13
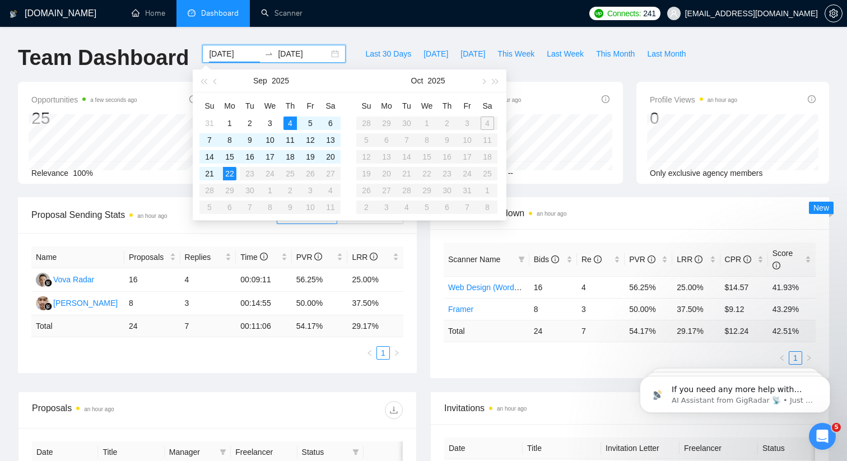
click at [231, 193] on table "Su Mo Tu We Th Fr Sa 31 1 2 3 4 5 6 7 8 9 10 11 12 13 14 15 16 17 18 19 20 21 2…" at bounding box center [269, 156] width 141 height 119
click at [225, 157] on div "15" at bounding box center [229, 156] width 13 height 13
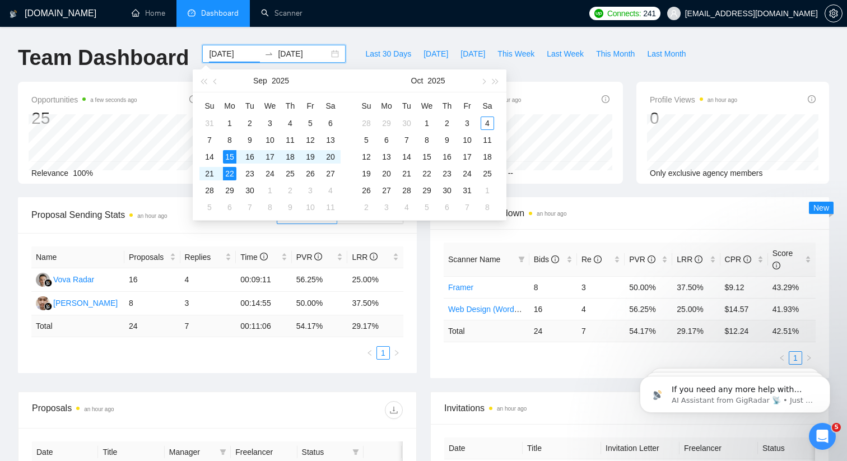
click at [230, 57] on input "[DATE]" at bounding box center [234, 54] width 51 height 12
type input "[DATE]"
click at [229, 173] on div "22" at bounding box center [229, 173] width 13 height 13
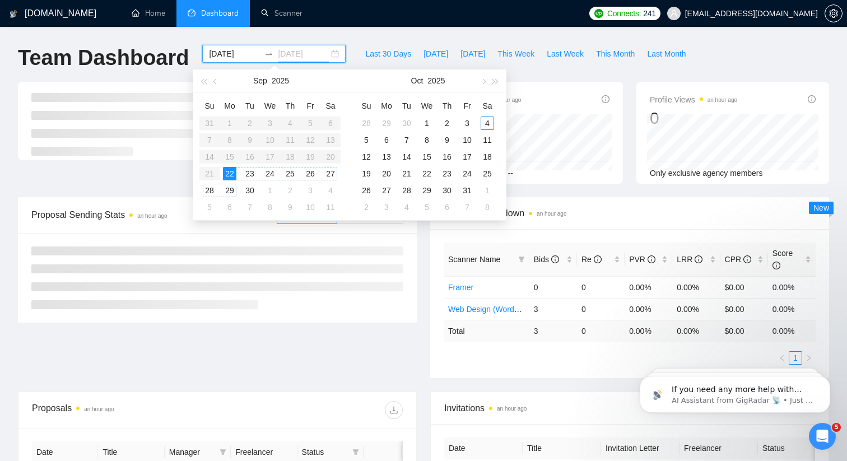
click at [230, 191] on div "29" at bounding box center [229, 190] width 13 height 13
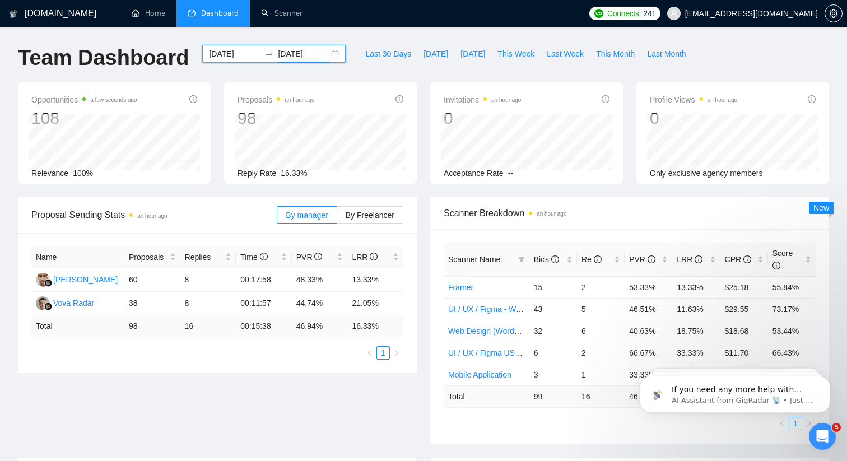
click at [287, 52] on input "[DATE]" at bounding box center [303, 54] width 51 height 12
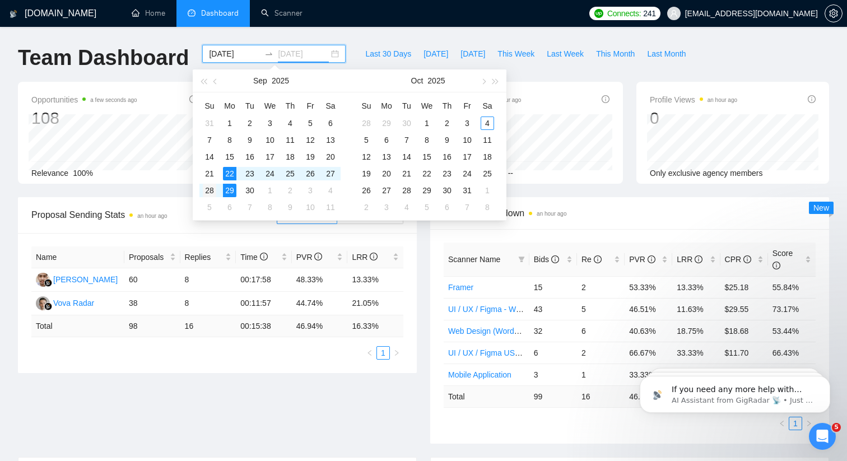
type input "[DATE]"
click at [213, 190] on div "28" at bounding box center [209, 190] width 13 height 13
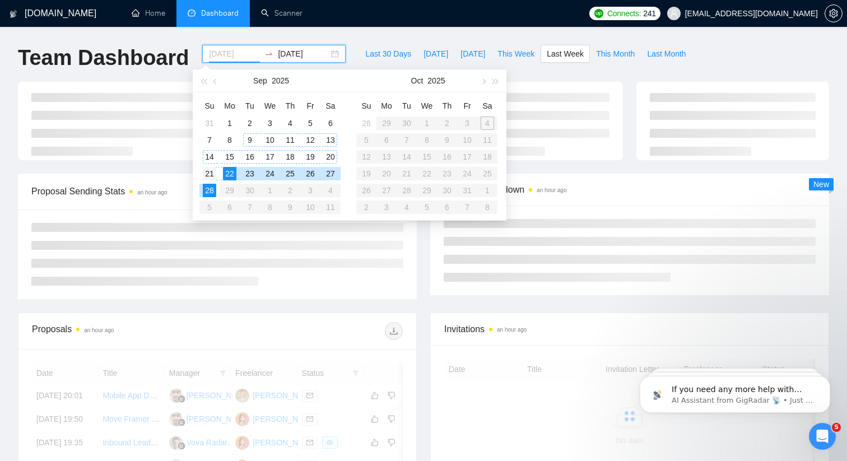
type input "[DATE]"
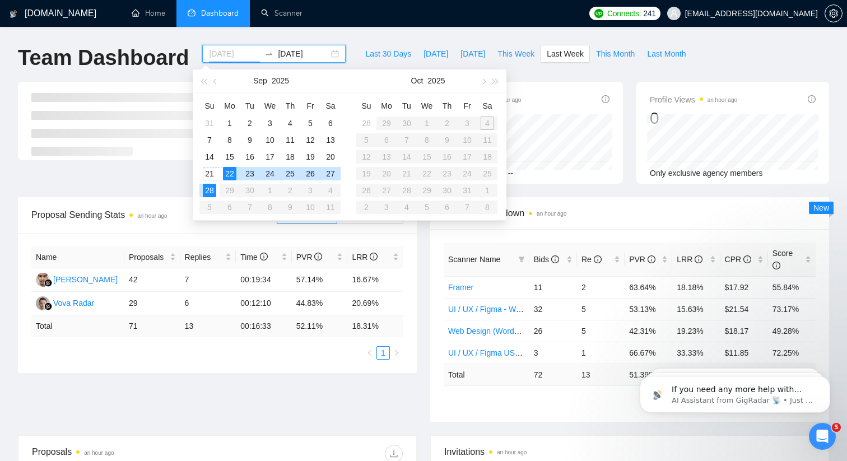
click at [210, 171] on div "21" at bounding box center [209, 173] width 13 height 13
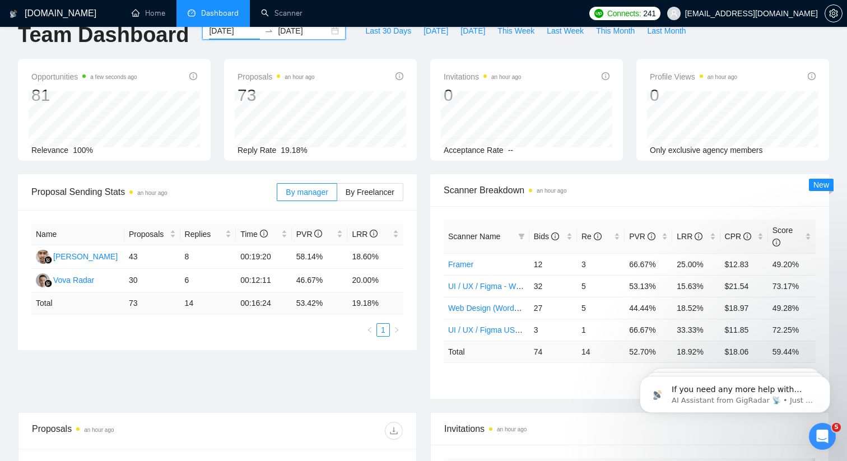
scroll to position [27, 0]
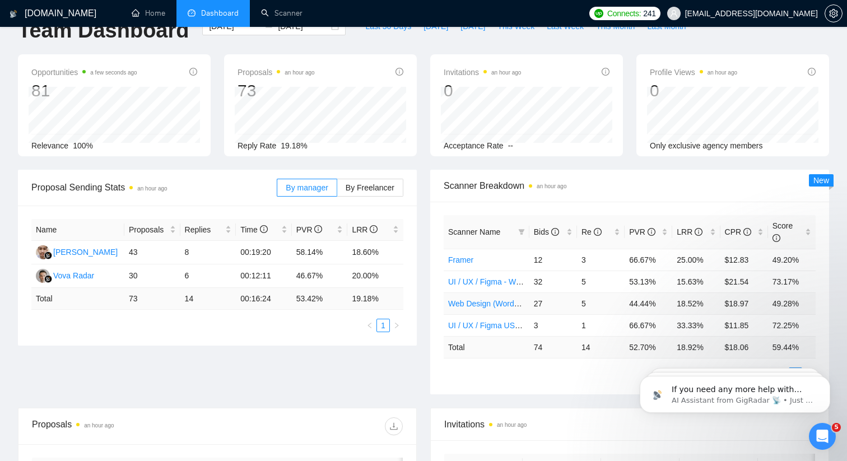
click at [514, 306] on link "Web Design (Wordpress | Framer)" at bounding box center [507, 303] width 119 height 9
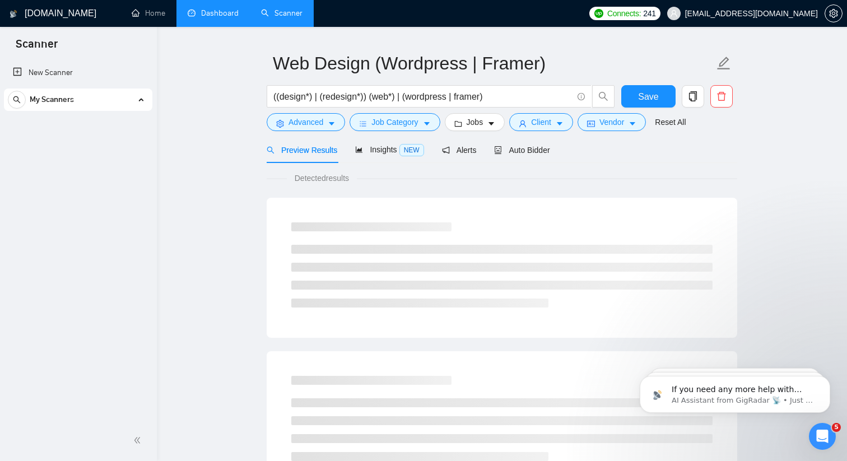
checkbox input "true"
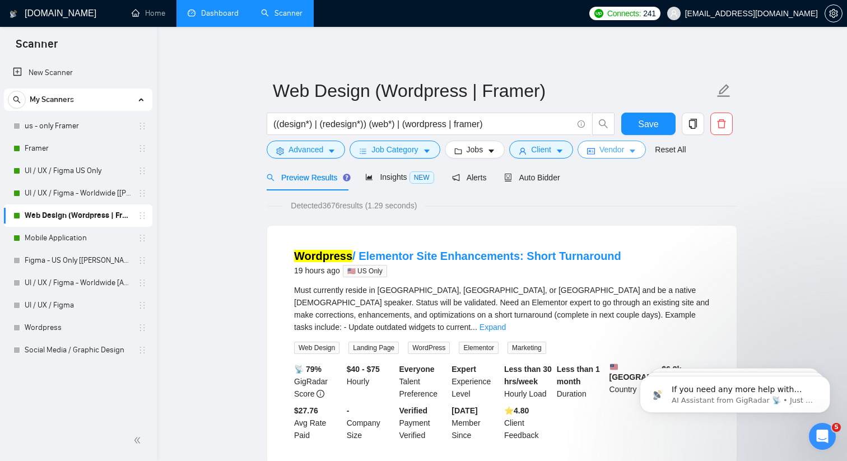
click at [602, 147] on button "Vendor" at bounding box center [611, 150] width 68 height 18
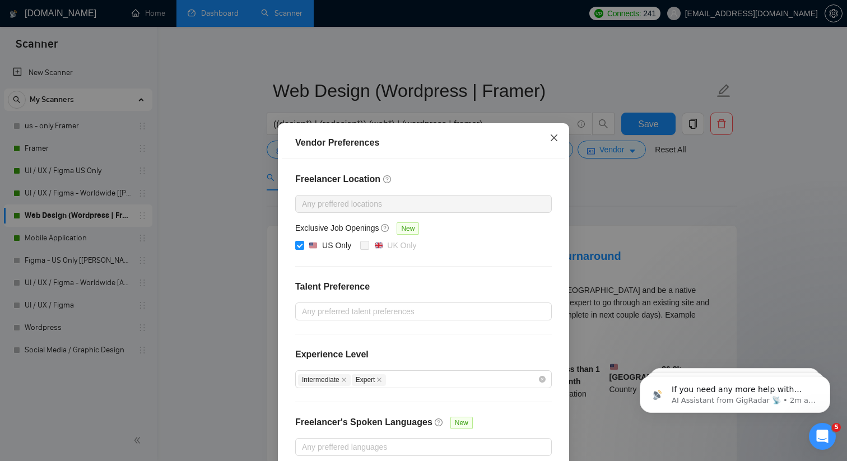
click at [556, 142] on icon "close" at bounding box center [553, 137] width 9 height 9
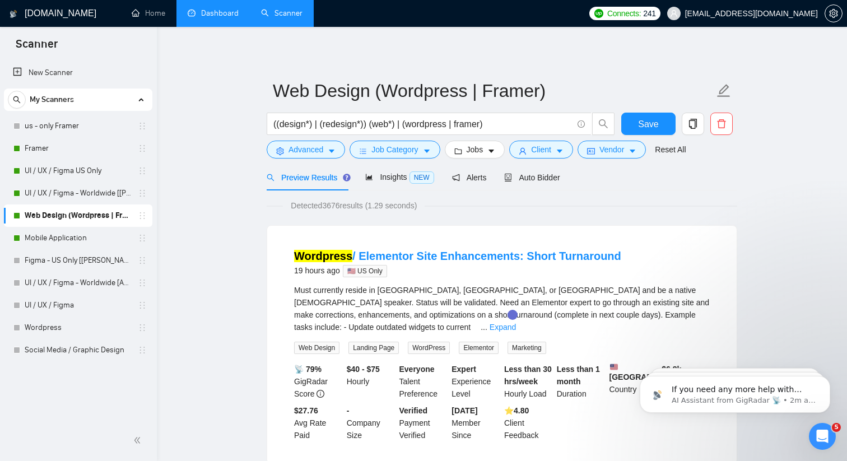
click at [216, 17] on link "Dashboard" at bounding box center [213, 13] width 51 height 10
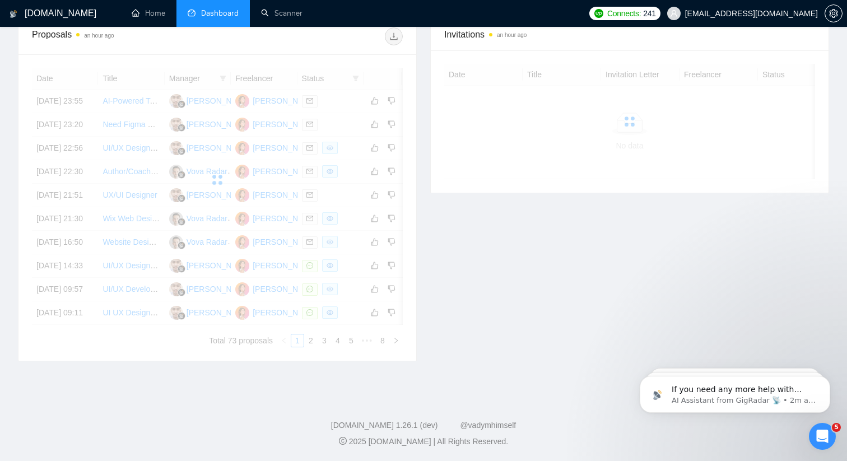
scroll to position [546, 0]
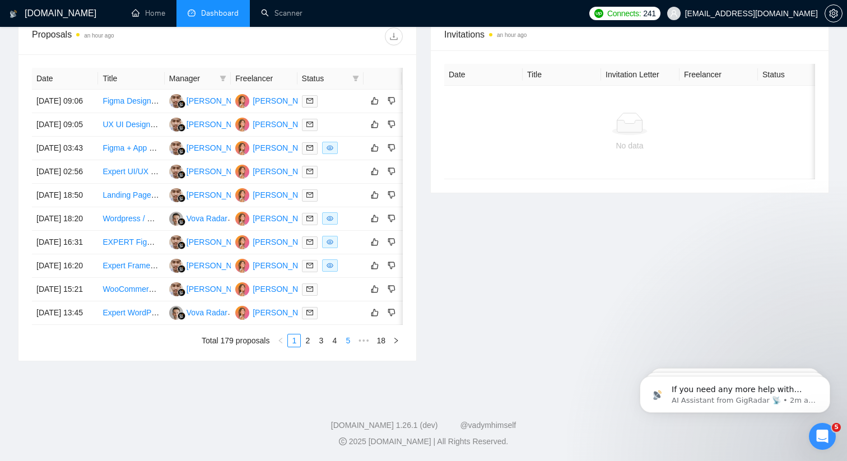
click at [343, 340] on link "5" at bounding box center [348, 340] width 12 height 12
click at [336, 347] on link "6" at bounding box center [334, 340] width 12 height 12
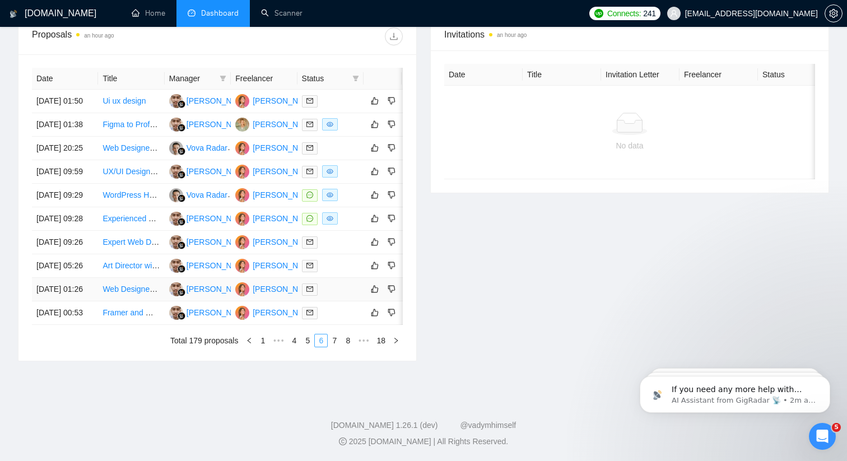
scroll to position [523, 0]
click at [333, 347] on link "7" at bounding box center [334, 340] width 12 height 12
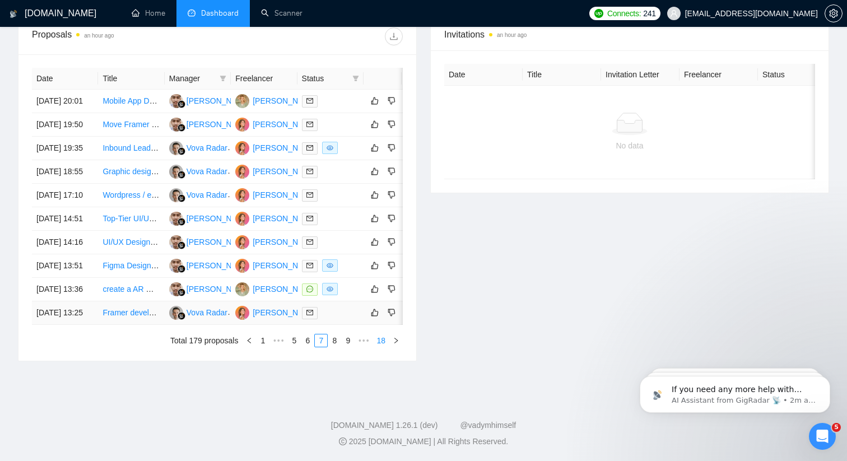
scroll to position [487, 0]
click at [333, 347] on link "8" at bounding box center [334, 340] width 12 height 12
click at [331, 347] on link "9" at bounding box center [331, 340] width 12 height 12
click at [282, 347] on link "7" at bounding box center [288, 340] width 12 height 12
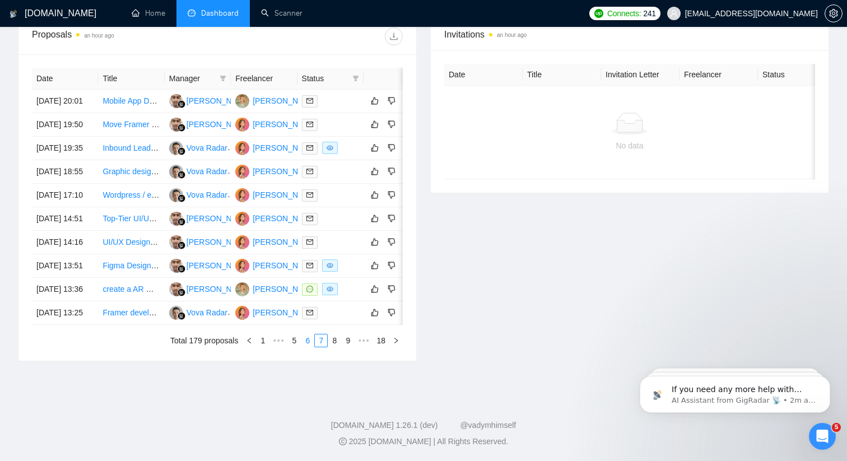
scroll to position [467, 0]
click at [304, 347] on link "6" at bounding box center [307, 340] width 12 height 12
click at [306, 347] on link "5" at bounding box center [307, 340] width 12 height 12
click at [302, 347] on link "4" at bounding box center [307, 340] width 12 height 12
click at [302, 347] on link "3" at bounding box center [307, 340] width 12 height 12
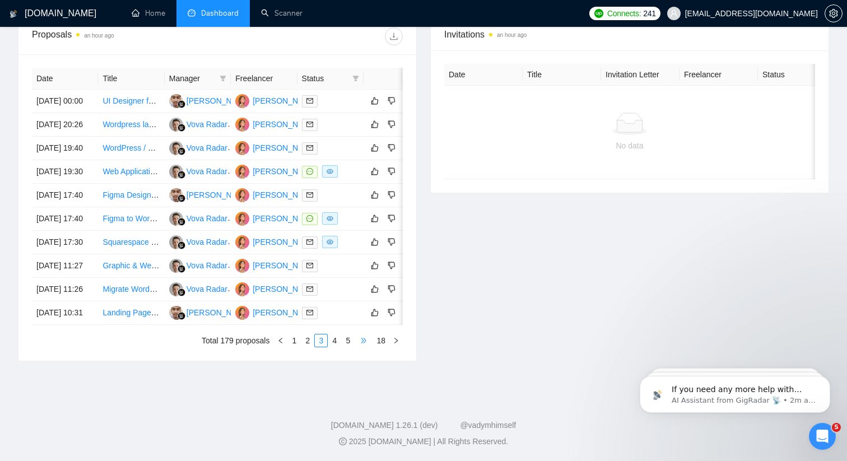
click at [358, 347] on span "•••" at bounding box center [364, 340] width 18 height 13
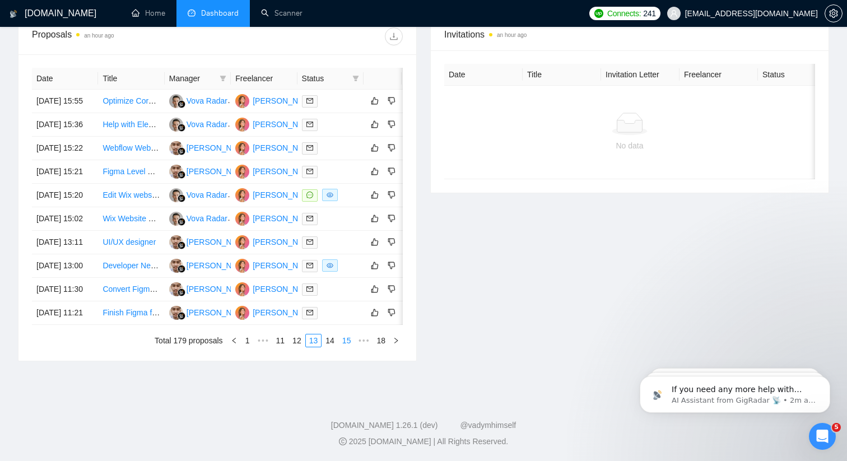
click at [349, 347] on link "15" at bounding box center [347, 340] width 16 height 12
click at [310, 347] on link "14" at bounding box center [315, 340] width 16 height 12
click at [294, 347] on link "13" at bounding box center [297, 340] width 16 height 12
click at [293, 347] on link "12" at bounding box center [297, 340] width 16 height 12
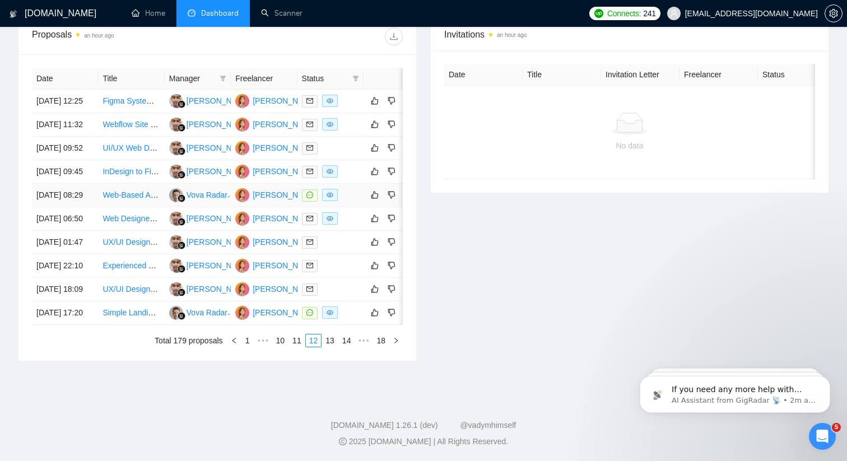
click at [113, 199] on link "Web-Based Annual Impact Report Design and Development" at bounding box center [207, 194] width 209 height 9
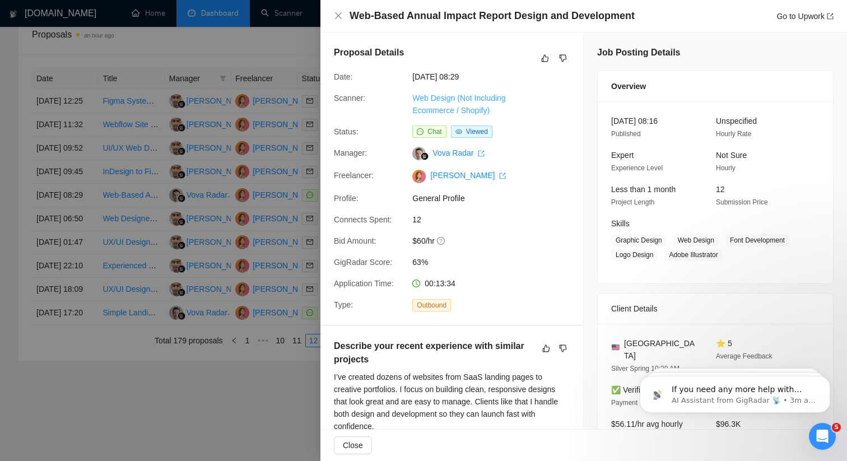
click at [474, 114] on link "Web Design (Not Including Ecommerce / Shopify)" at bounding box center [458, 104] width 93 height 21
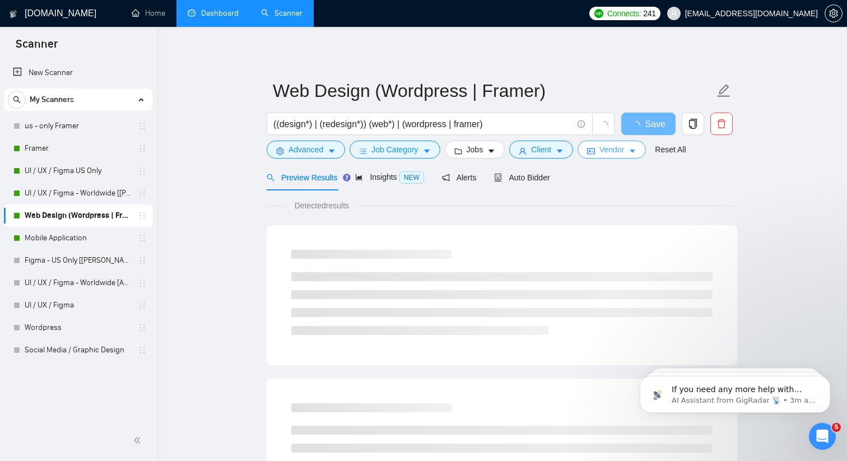
click at [612, 157] on button "Vendor" at bounding box center [611, 150] width 68 height 18
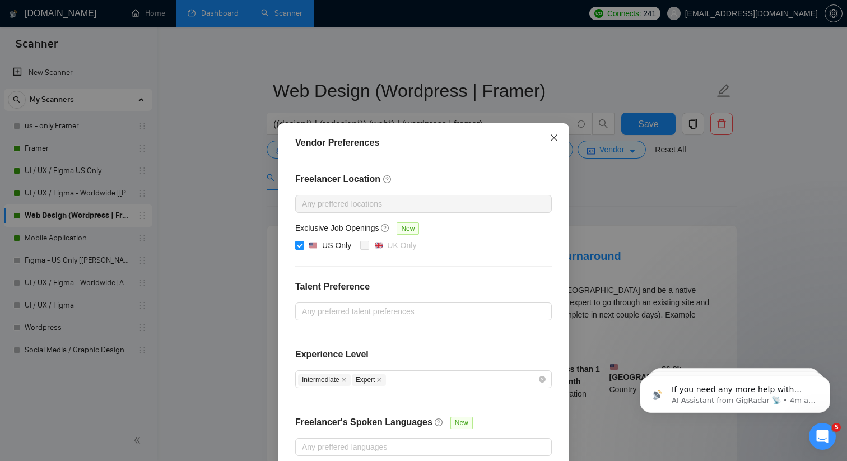
click at [549, 136] on icon "close" at bounding box center [553, 137] width 9 height 9
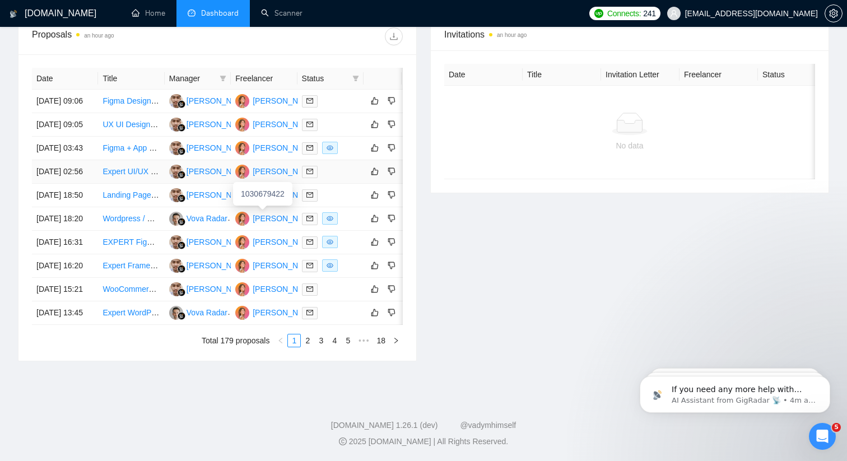
scroll to position [488, 0]
click at [361, 347] on span "•••" at bounding box center [364, 340] width 18 height 13
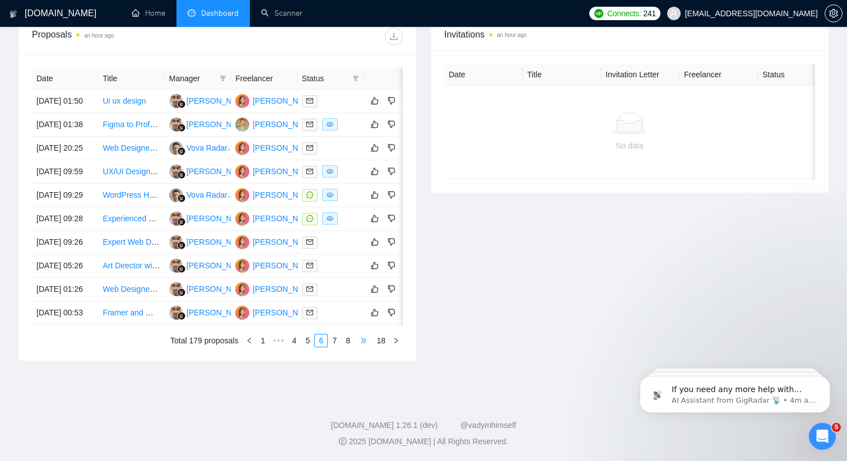
click at [362, 347] on span "•••" at bounding box center [364, 340] width 18 height 13
click at [324, 347] on link "12" at bounding box center [330, 340] width 16 height 12
click at [277, 347] on link "10" at bounding box center [281, 340] width 16 height 12
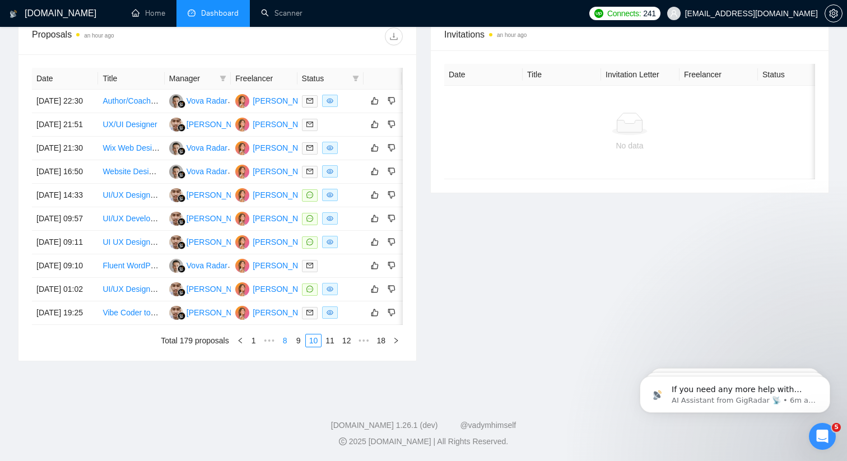
click at [279, 347] on link "8" at bounding box center [285, 340] width 12 height 12
click at [288, 347] on link "6" at bounding box center [291, 340] width 12 height 12
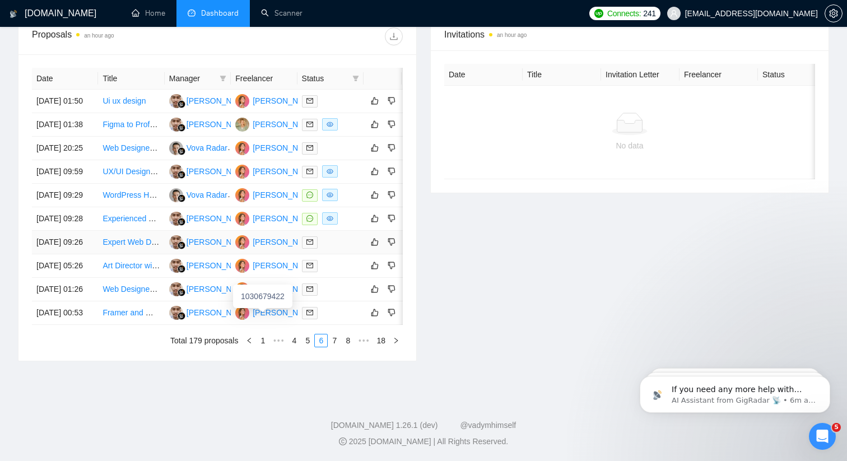
scroll to position [478, 0]
click at [310, 347] on link "5" at bounding box center [307, 340] width 12 height 12
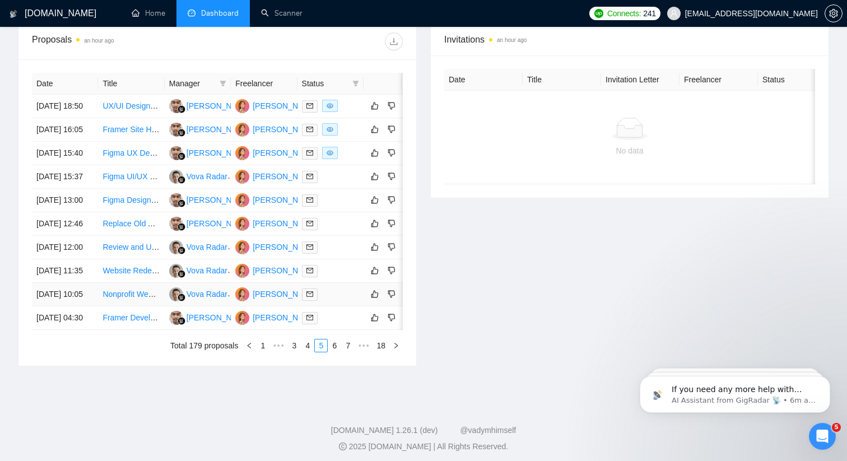
scroll to position [481, 0]
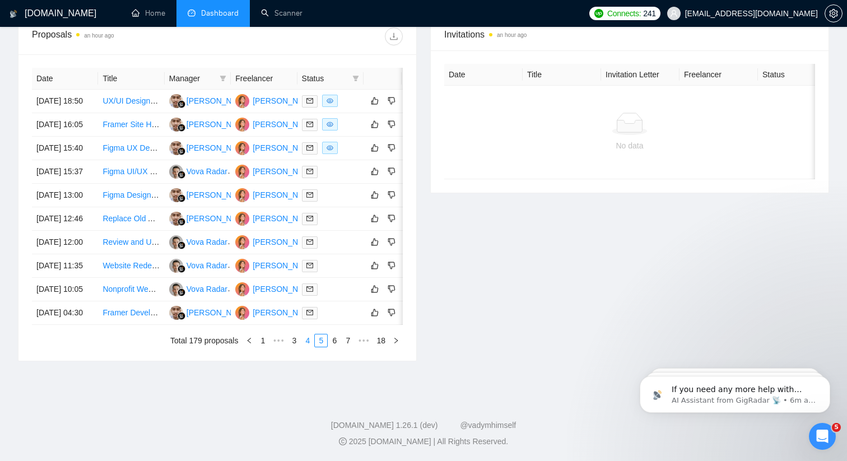
click at [305, 347] on link "4" at bounding box center [307, 340] width 12 height 12
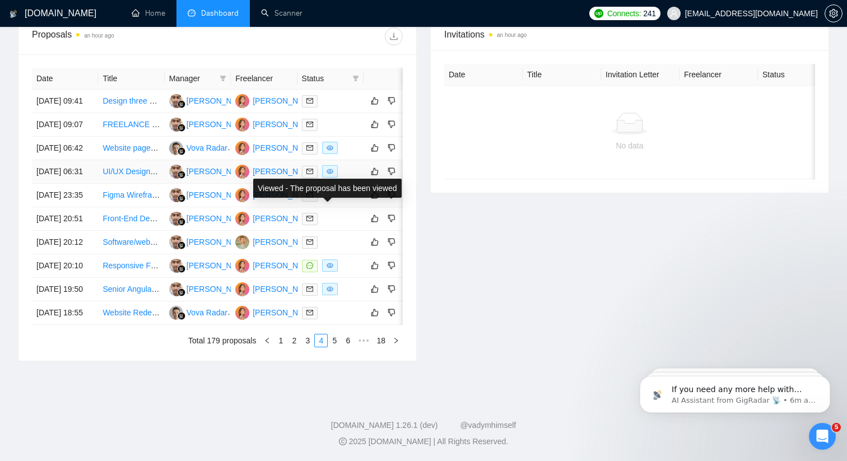
scroll to position [518, 0]
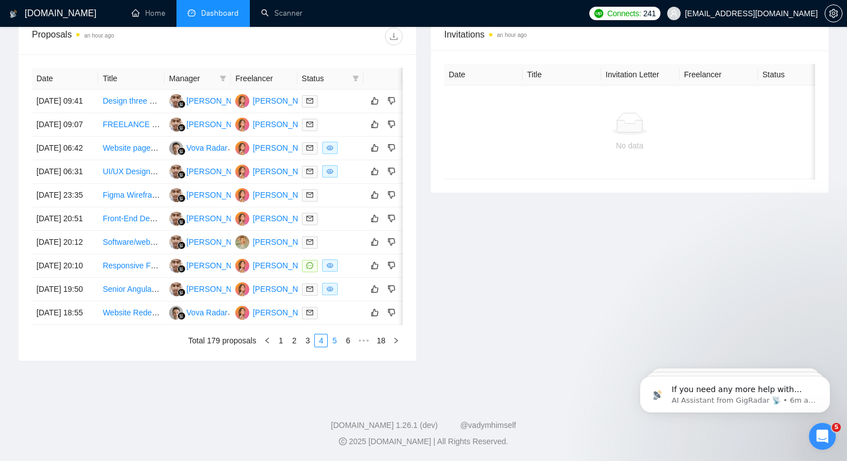
click at [332, 347] on link "5" at bounding box center [334, 340] width 12 height 12
click at [333, 347] on link "6" at bounding box center [334, 340] width 12 height 12
click at [303, 343] on link "5" at bounding box center [307, 340] width 12 height 12
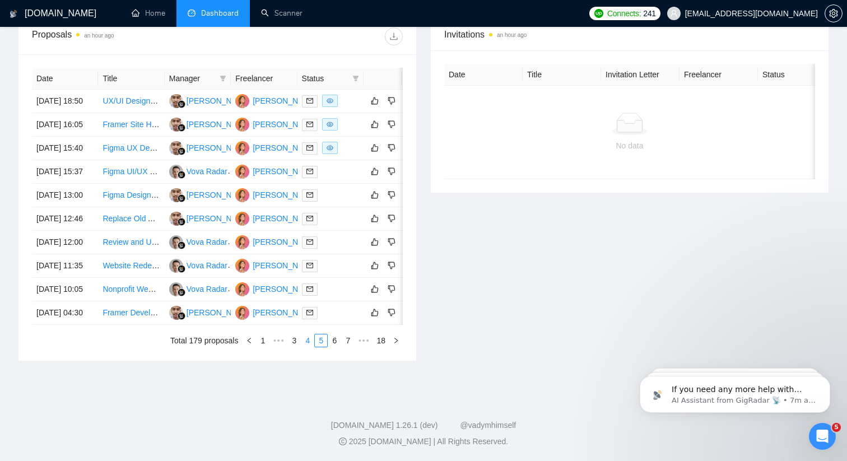
click at [310, 341] on link "4" at bounding box center [307, 340] width 12 height 12
click at [336, 347] on link "5" at bounding box center [334, 340] width 12 height 12
click at [338, 347] on link "6" at bounding box center [334, 340] width 12 height 12
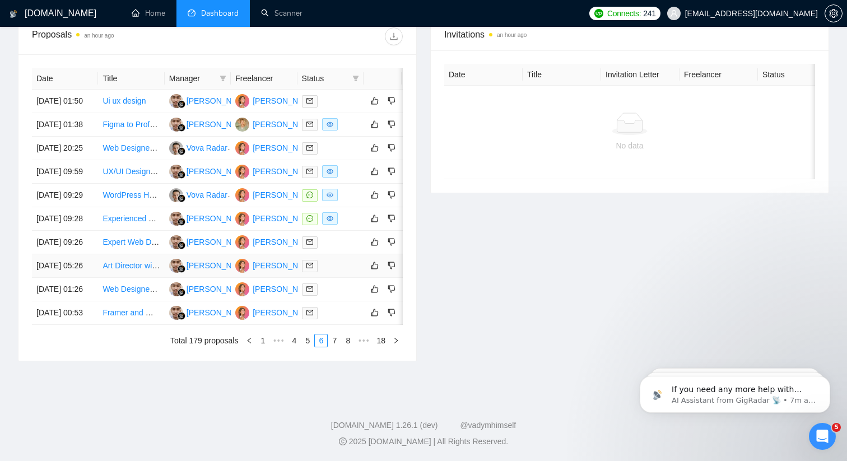
scroll to position [439, 0]
click at [120, 106] on link "Ui ux design" at bounding box center [124, 101] width 43 height 9
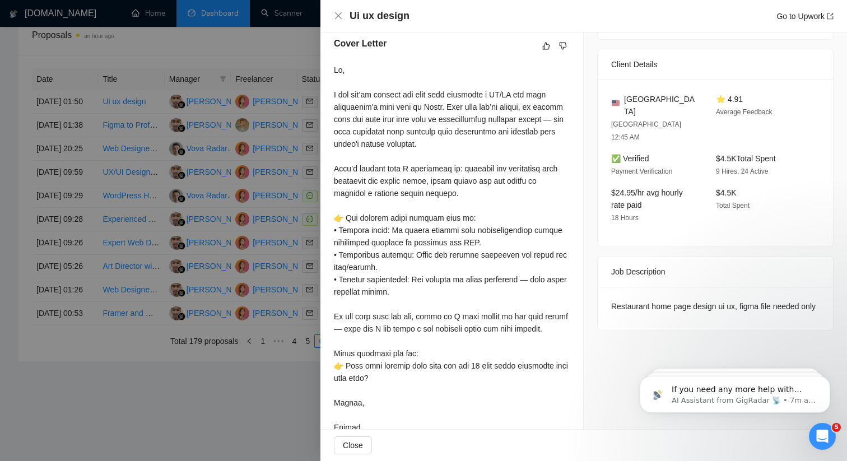
scroll to position [337, 0]
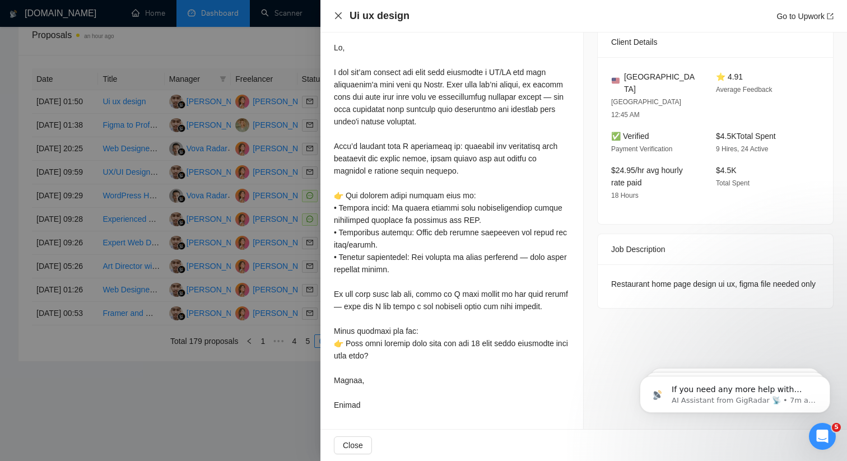
click at [334, 18] on icon "close" at bounding box center [338, 15] width 9 height 9
